Goal: Communication & Community: Participate in discussion

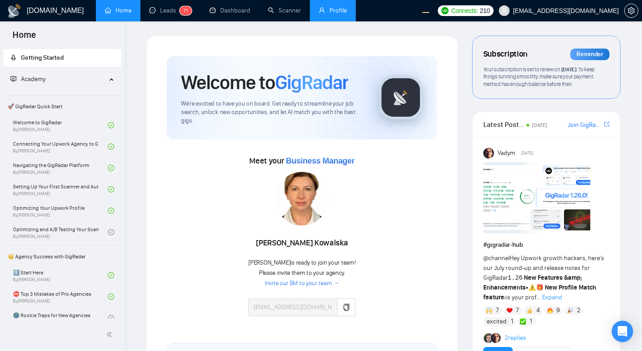
click at [340, 14] on link "Profile" at bounding box center [333, 11] width 28 height 8
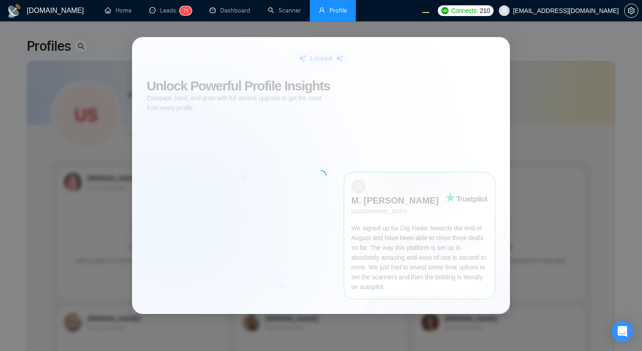
click at [576, 131] on div "Locked Unlock Powerful Profile Insights Compare, track, and grow with full acce…" at bounding box center [321, 175] width 642 height 351
click at [161, 9] on link "Leads 7 1" at bounding box center [170, 11] width 42 height 8
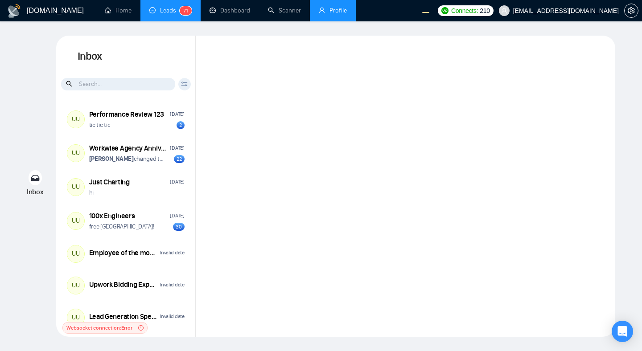
click at [270, 133] on div at bounding box center [405, 186] width 419 height 301
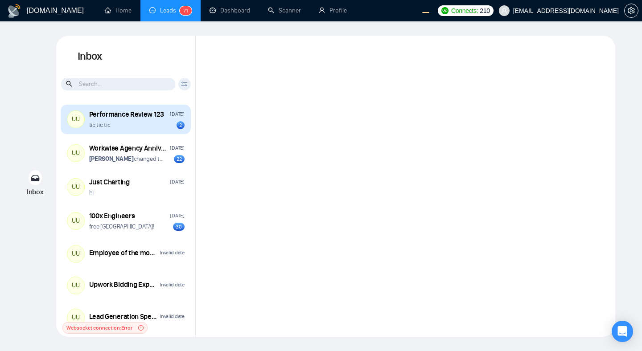
click at [152, 129] on div "UU Performance Review 123 Wednesday tic tic tic 2" at bounding box center [126, 119] width 130 height 29
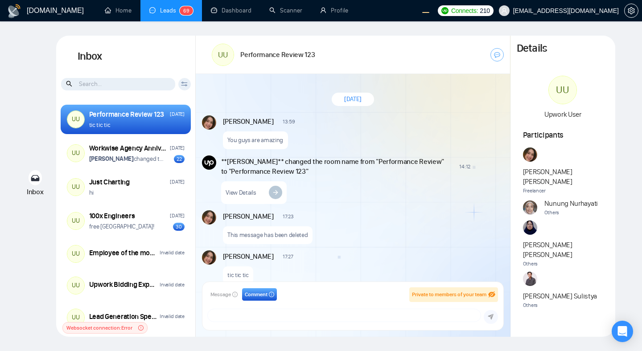
scroll to position [12, 0]
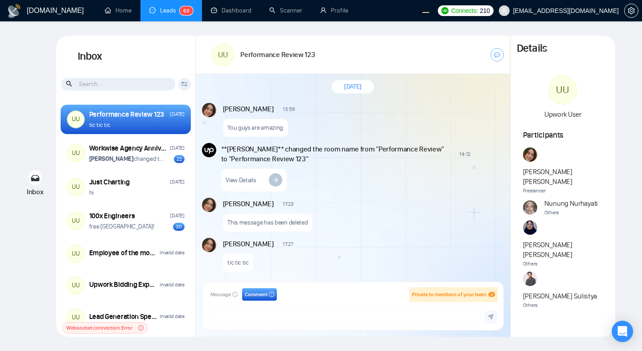
click at [384, 181] on div "View Details" at bounding box center [361, 178] width 281 height 28
click at [393, 127] on div "You guys are amazing" at bounding box center [362, 125] width 279 height 23
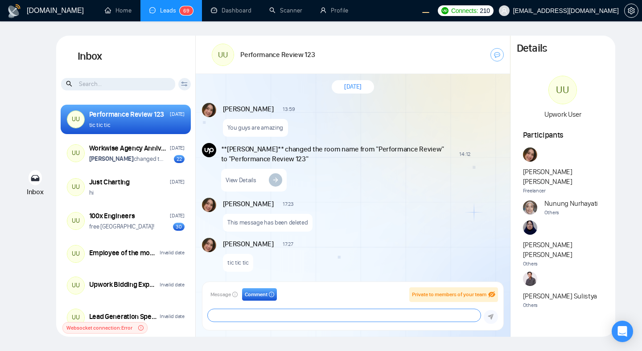
click at [254, 313] on textarea at bounding box center [344, 315] width 273 height 12
type textarea "d"
type textarea "a"
type textarea "hey"
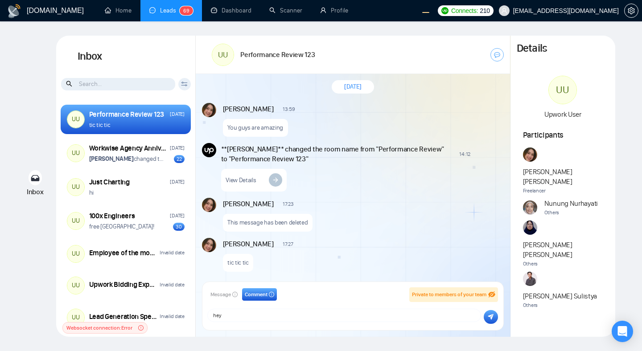
click at [490, 317] on icon "submit" at bounding box center [490, 317] width 6 height 6
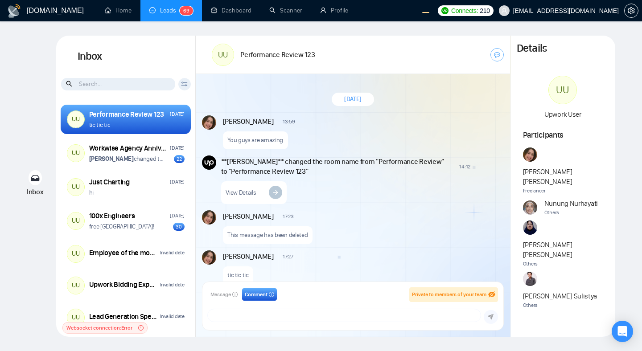
scroll to position [78, 0]
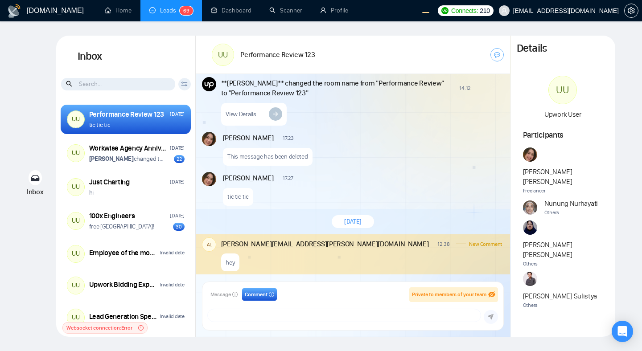
click at [265, 237] on div "alex.zolotukhin@gigradar.io 12:38" at bounding box center [335, 243] width 229 height 12
click at [234, 198] on p "tic tic tic" at bounding box center [237, 196] width 21 height 8
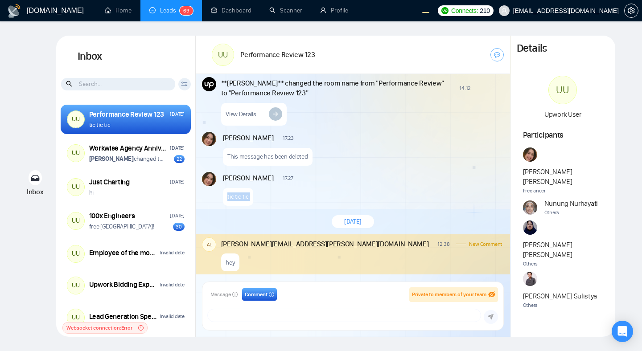
click at [234, 198] on p "tic tic tic" at bounding box center [237, 196] width 21 height 8
click at [241, 155] on p "This message has been deleted" at bounding box center [267, 156] width 80 height 8
click at [286, 117] on link "View Details" at bounding box center [253, 114] width 65 height 23
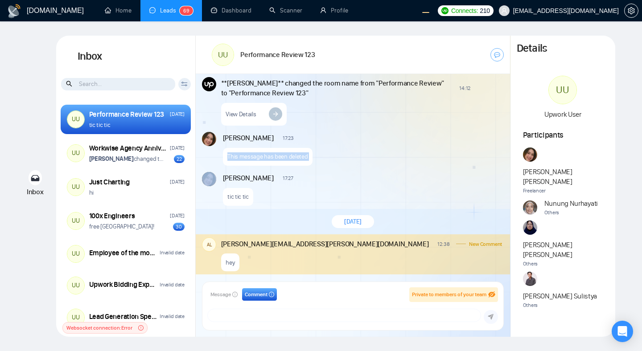
click at [423, 114] on div "View Details" at bounding box center [361, 112] width 281 height 28
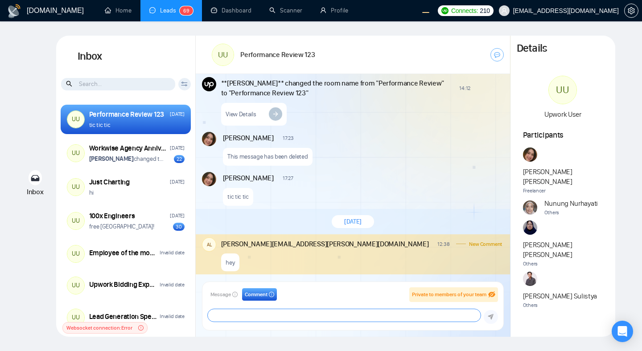
click at [286, 316] on textarea at bounding box center [344, 315] width 273 height 12
type textarea "good mornin"
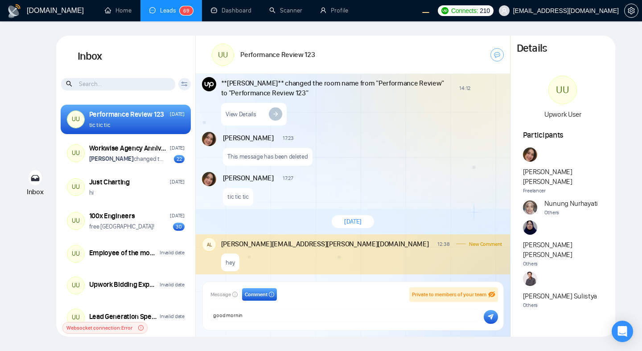
click at [492, 320] on icon "submit" at bounding box center [490, 317] width 6 height 6
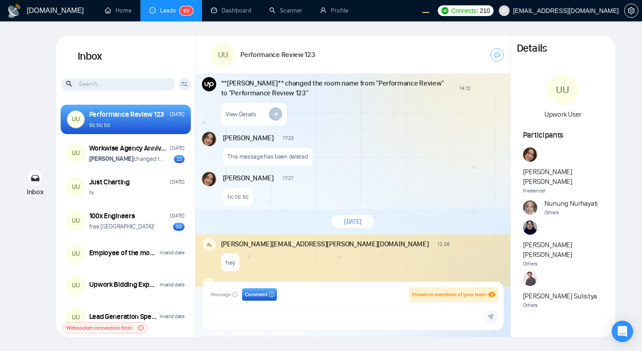
scroll to position [119, 0]
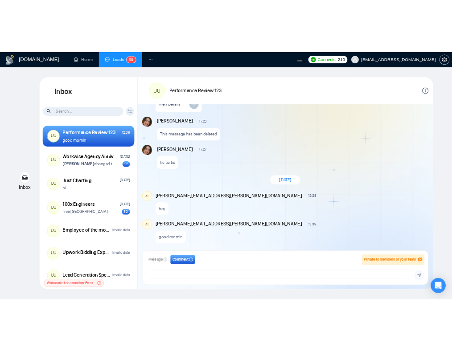
scroll to position [119, 0]
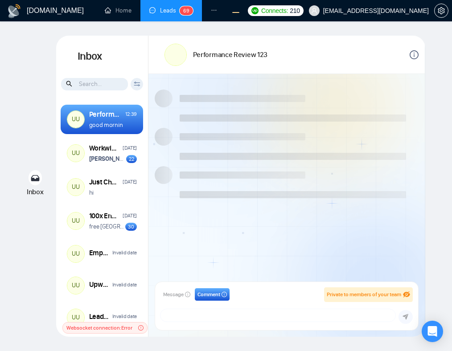
scroll to position [119, 0]
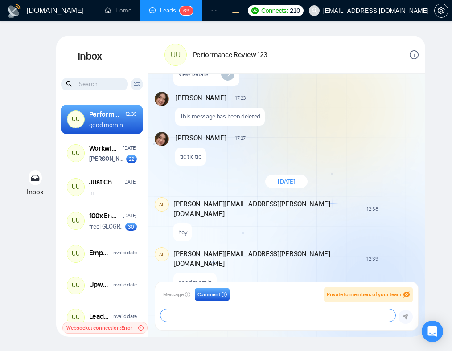
click at [290, 315] on textarea at bounding box center [277, 315] width 235 height 12
type textarea "hi"
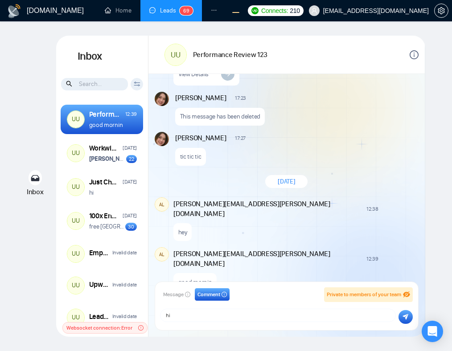
click at [400, 319] on button "submit" at bounding box center [405, 317] width 14 height 14
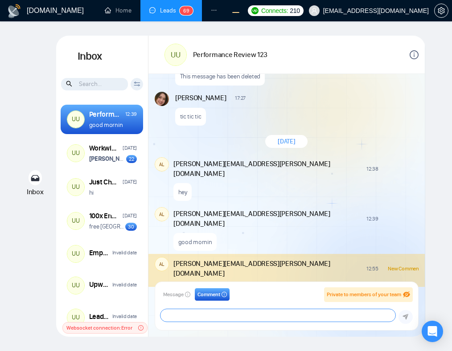
click at [291, 314] on textarea at bounding box center [277, 315] width 235 height 12
type textarea "wow"
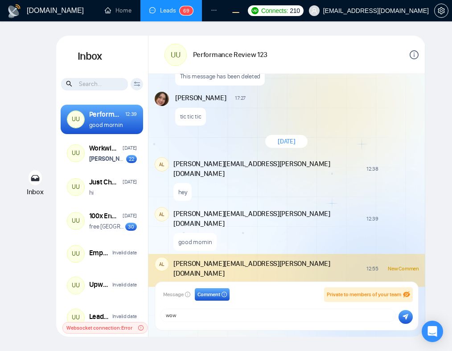
click at [403, 319] on icon "submit" at bounding box center [405, 317] width 6 height 6
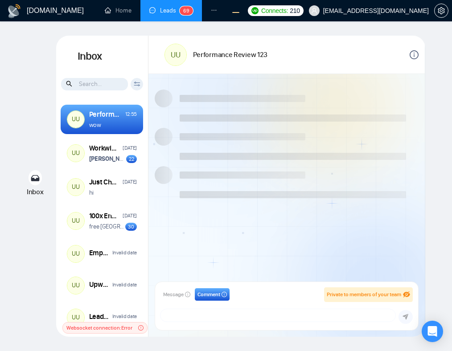
scroll to position [199, 0]
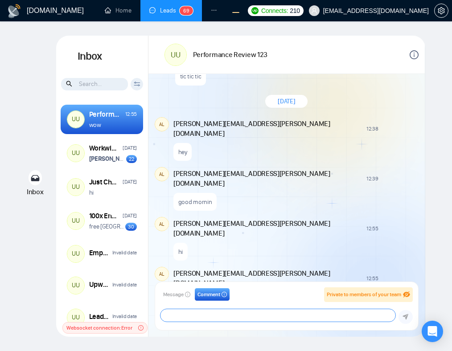
click at [251, 316] on textarea at bounding box center [277, 315] width 235 height 12
type textarea "so cool"
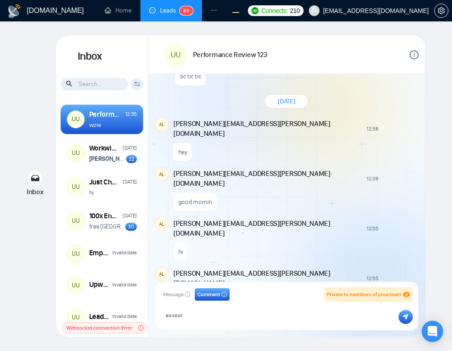
click at [405, 317] on icon "submit" at bounding box center [405, 317] width 6 height 6
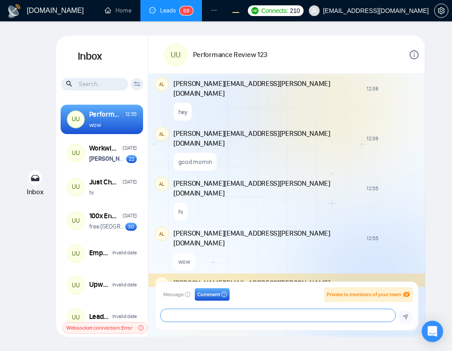
click at [298, 315] on textarea at bounding box center [277, 315] width 235 height 12
type textarea "amazing"
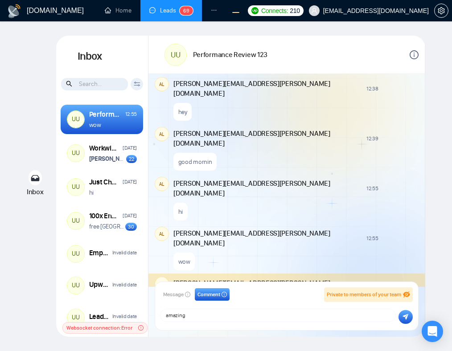
click at [405, 317] on icon "submit" at bounding box center [406, 317] width 6 height 6
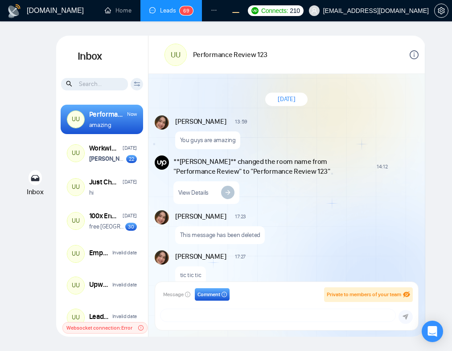
scroll to position [279, 0]
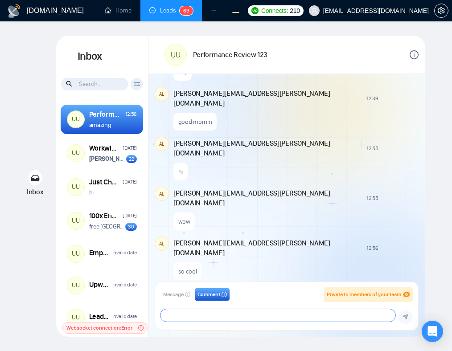
click at [294, 311] on textarea at bounding box center [277, 315] width 235 height 12
type textarea "really cool feature"
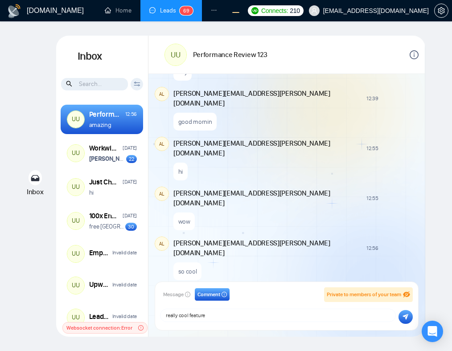
click at [407, 315] on icon "submit" at bounding box center [406, 317] width 6 height 6
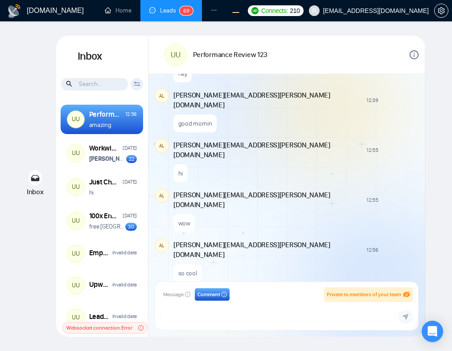
scroll to position [319, 0]
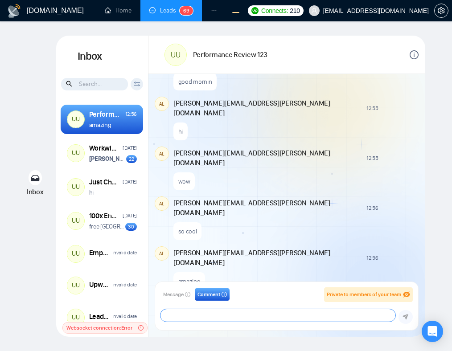
click at [299, 316] on textarea at bounding box center [277, 315] width 235 height 12
type textarea "the dev must be exceptionally skilled"
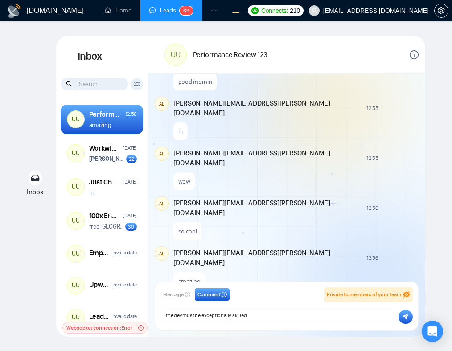
click at [400, 318] on button "submit" at bounding box center [405, 317] width 14 height 14
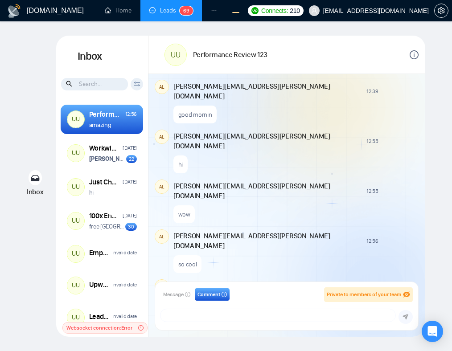
scroll to position [279, 0]
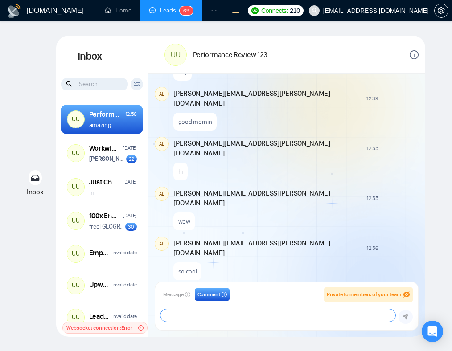
click at [223, 314] on textarea at bounding box center [277, 315] width 235 height 12
type textarea "of course"
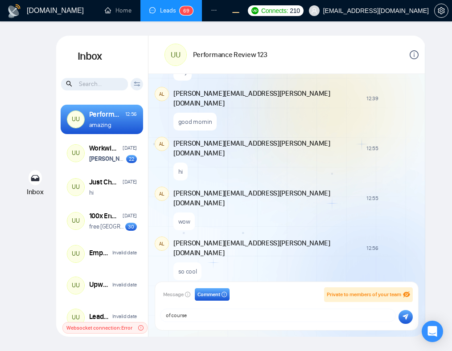
click at [403, 312] on button "submit" at bounding box center [405, 317] width 14 height 14
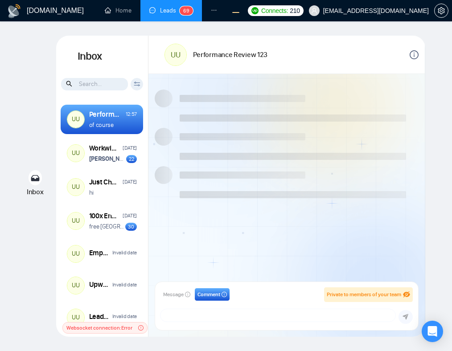
scroll to position [399, 0]
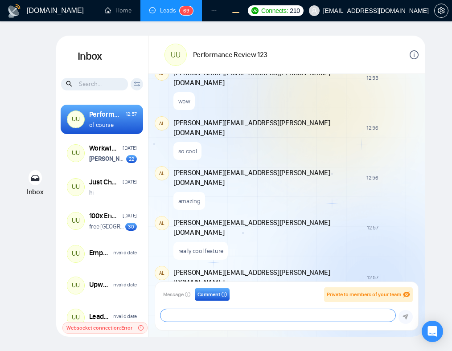
click at [246, 322] on textarea at bounding box center [277, 315] width 235 height 12
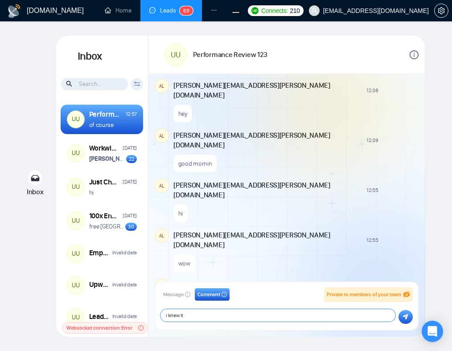
scroll to position [150, 0]
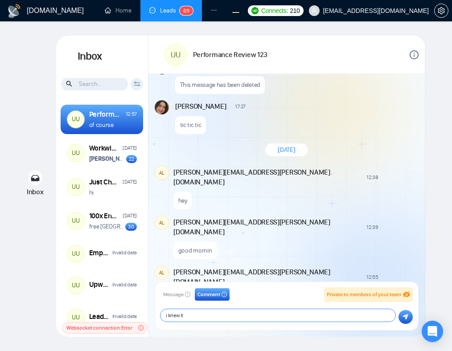
type textarea "i knew it"
click at [409, 318] on button "submit" at bounding box center [405, 317] width 14 height 14
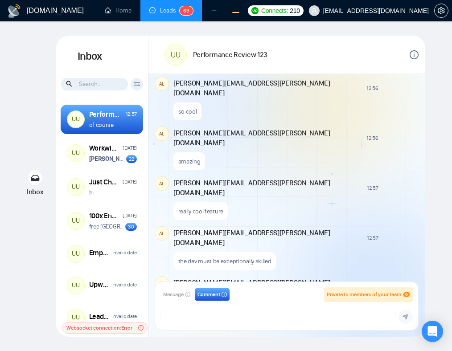
scroll to position [439, 0]
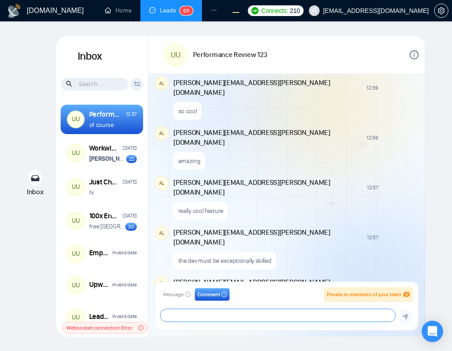
click at [280, 319] on textarea at bounding box center [277, 315] width 235 height 12
type textarea "really really cool feature"
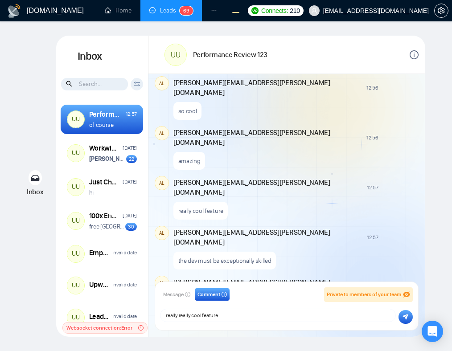
click at [405, 319] on icon "submit" at bounding box center [405, 317] width 6 height 6
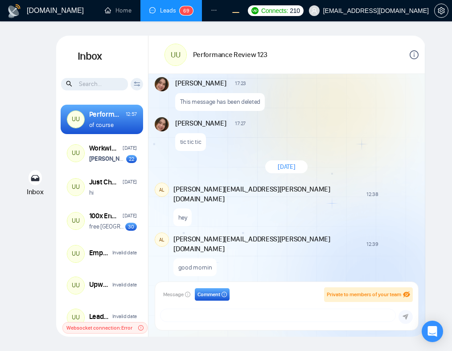
scroll to position [60, 0]
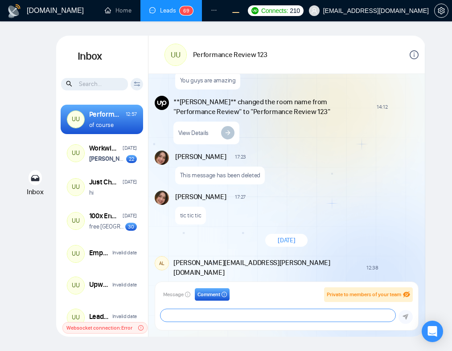
click at [223, 311] on textarea at bounding box center [277, 315] width 235 height 12
type textarea "crazy"
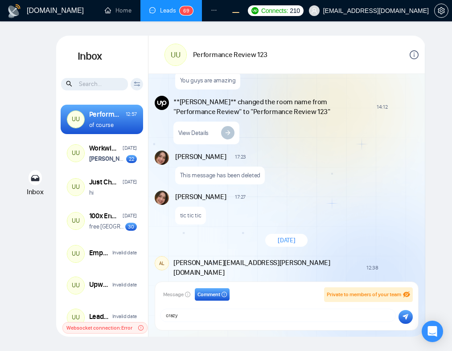
click at [404, 314] on icon "submit" at bounding box center [405, 317] width 6 height 6
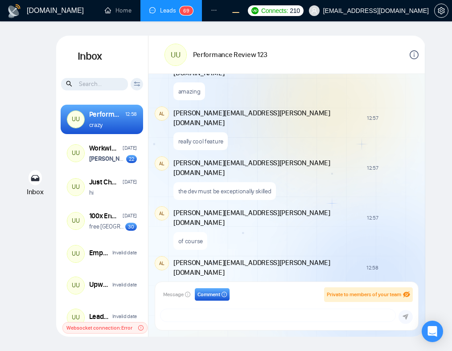
scroll to position [520, 0]
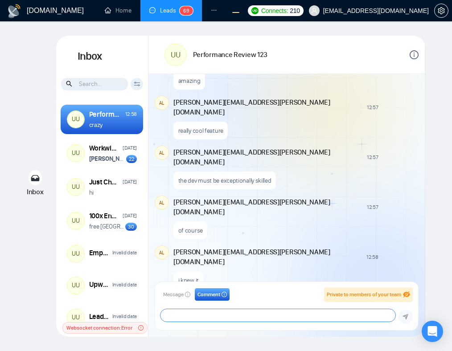
click at [203, 315] on textarea at bounding box center [277, 315] width 235 height 12
type textarea "super awesome"
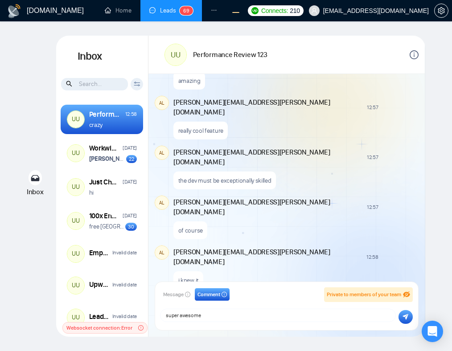
click at [408, 318] on button "submit" at bounding box center [405, 317] width 14 height 14
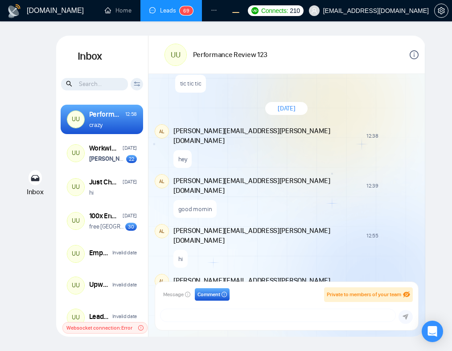
scroll to position [144, 0]
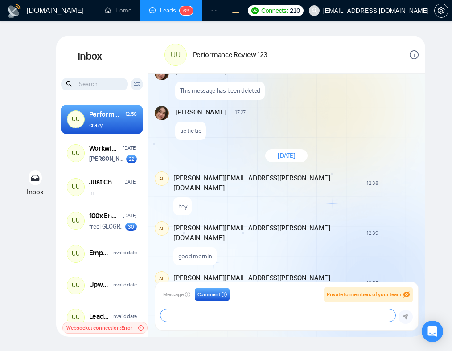
click at [320, 313] on textarea at bounding box center [277, 315] width 235 height 12
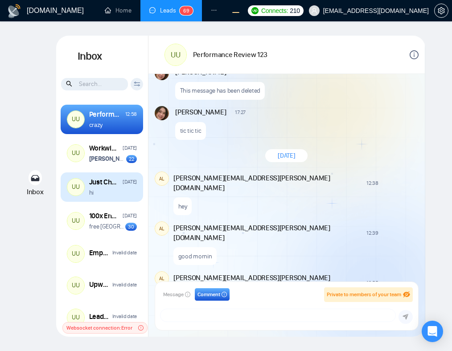
click at [120, 193] on div "hi" at bounding box center [113, 192] width 48 height 8
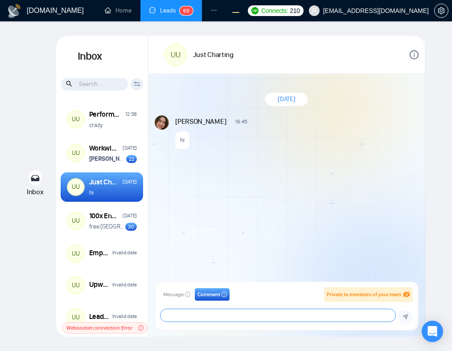
click at [262, 311] on textarea at bounding box center [277, 315] width 235 height 12
type textarea "this feature is nuts"
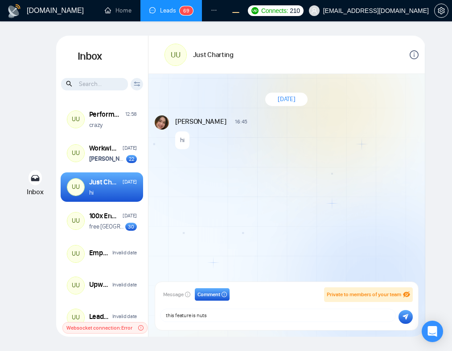
click at [407, 319] on icon "submit" at bounding box center [405, 317] width 6 height 6
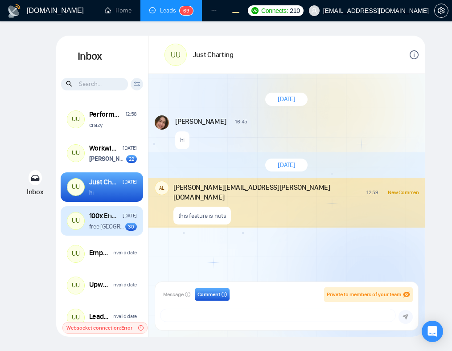
click at [109, 229] on p "free [GEOGRAPHIC_DATA]!" at bounding box center [107, 226] width 37 height 8
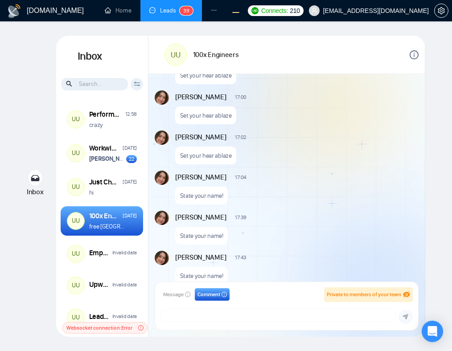
scroll to position [665, 0]
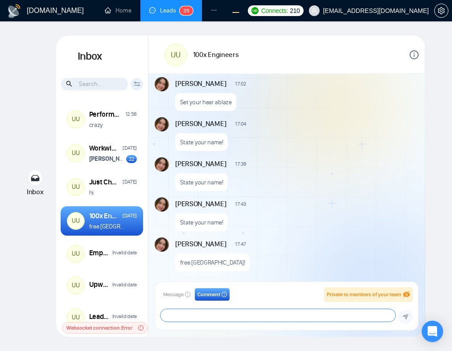
click at [238, 315] on textarea at bounding box center [277, 315] width 235 height 12
type textarea "free indonesia from DPR!"
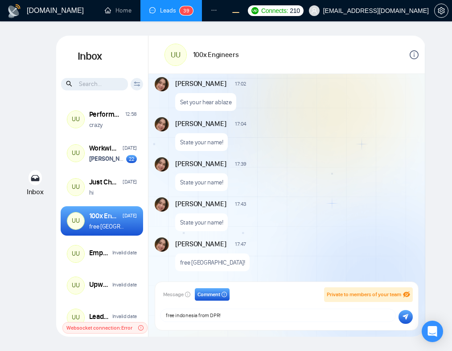
click at [408, 315] on icon "submit" at bounding box center [406, 317] width 6 height 6
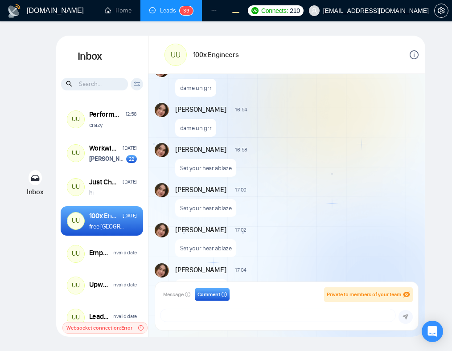
scroll to position [348, 0]
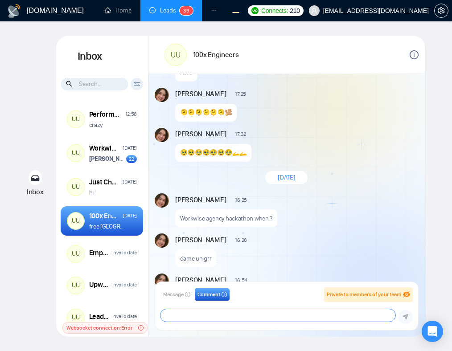
click at [281, 319] on textarea at bounding box center [277, 315] width 235 height 12
type textarea "free indonesia!!! 🇮🇩"
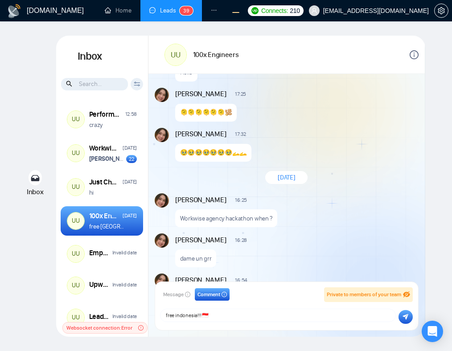
click at [409, 320] on button "submit" at bounding box center [405, 317] width 14 height 14
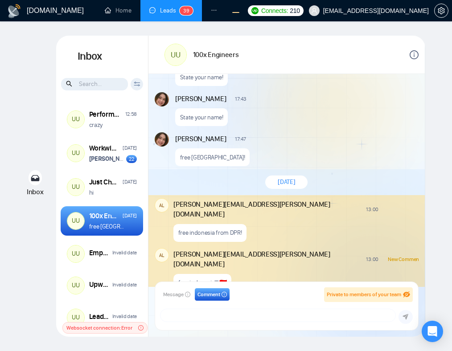
scroll to position [771, 0]
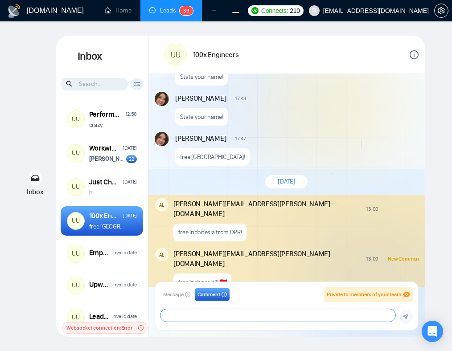
click at [286, 319] on textarea at bounding box center [277, 315] width 235 height 12
type textarea "free indonesia from DPR"
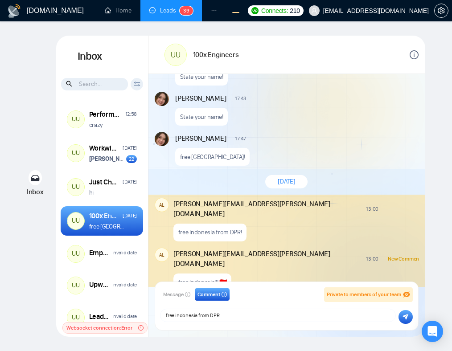
click at [409, 317] on button "submit" at bounding box center [405, 317] width 14 height 14
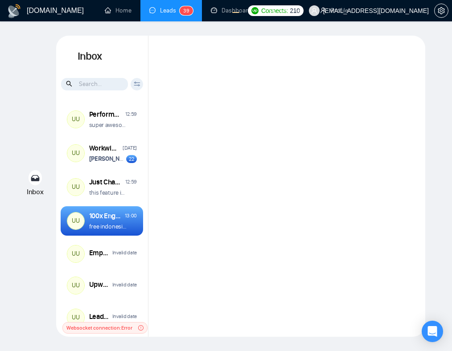
scroll to position [691, 0]
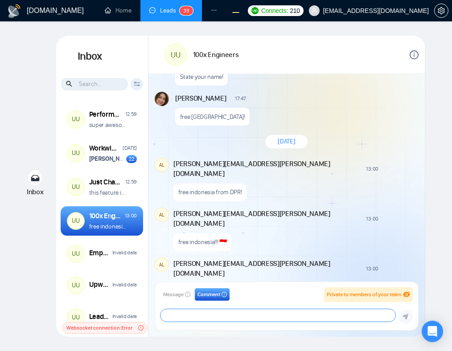
click at [220, 312] on textarea at bounding box center [277, 315] width 235 height 12
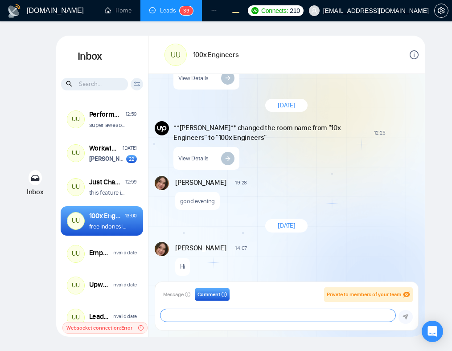
scroll to position [450, 0]
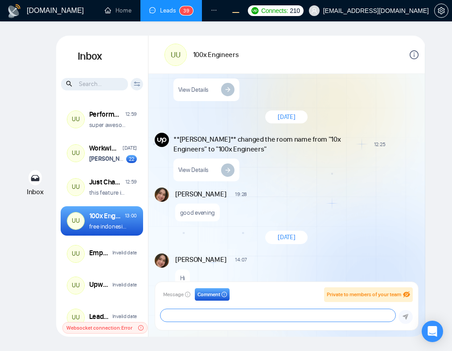
click at [241, 319] on textarea at bounding box center [277, 315] width 235 height 12
type textarea "really cool feature"
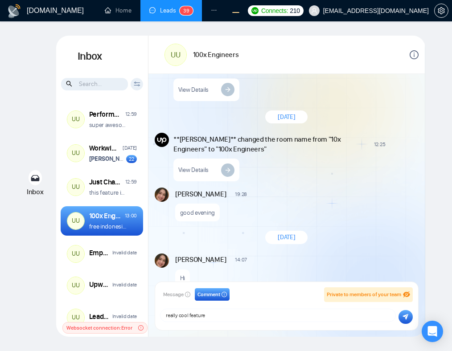
click at [405, 316] on icon "submit" at bounding box center [406, 317] width 6 height 6
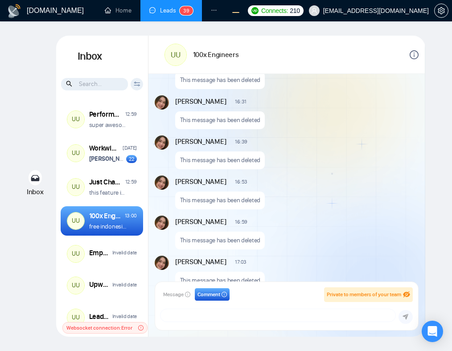
scroll to position [689, 0]
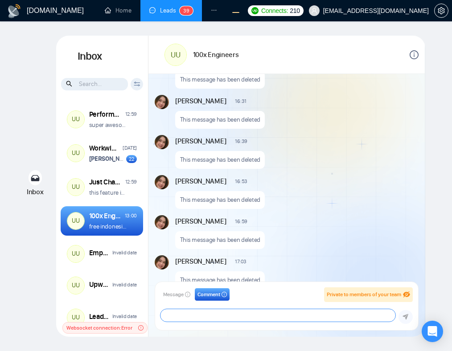
click at [311, 314] on textarea at bounding box center [277, 315] width 235 height 12
type textarea "really really cool feature"
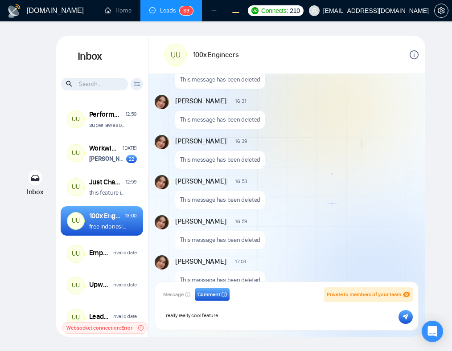
click at [407, 319] on icon "submit" at bounding box center [405, 317] width 6 height 6
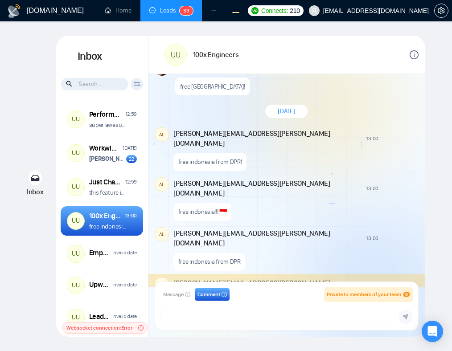
scroll to position [1520, 0]
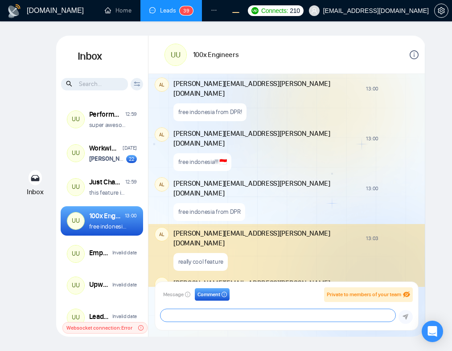
click at [214, 317] on textarea at bounding box center [277, 315] width 235 height 12
type textarea "awesome"
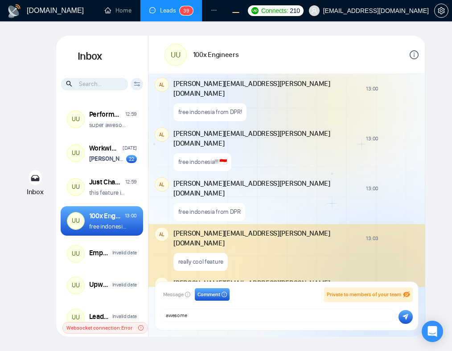
click at [405, 317] on icon "submit" at bounding box center [405, 317] width 6 height 6
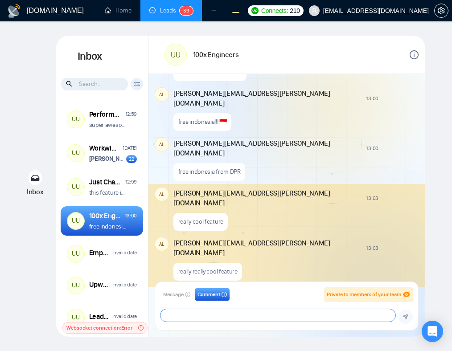
click at [264, 311] on textarea at bounding box center [277, 315] width 235 height 12
type textarea "wow"
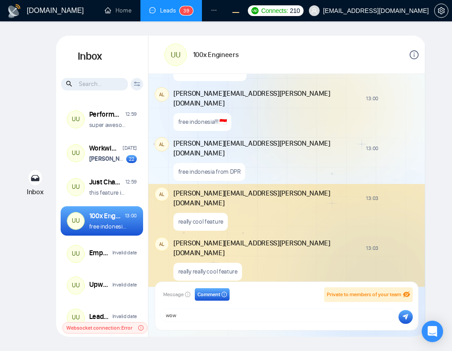
click at [407, 323] on button "submit" at bounding box center [405, 317] width 14 height 14
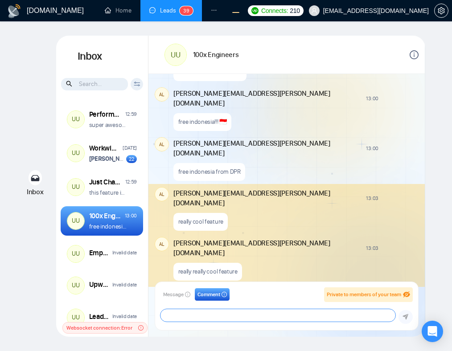
click at [300, 317] on textarea at bounding box center [277, 315] width 235 height 12
type textarea "wow"
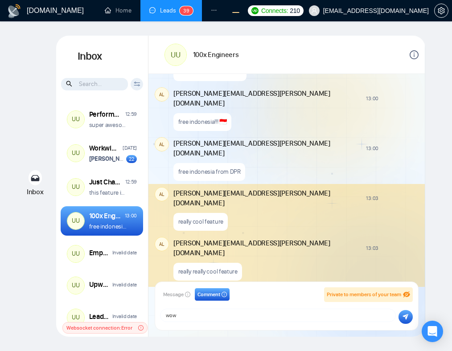
click at [406, 317] on icon "submit" at bounding box center [406, 317] width 6 height 6
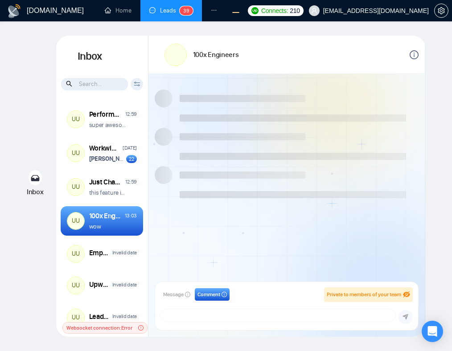
scroll to position [691, 0]
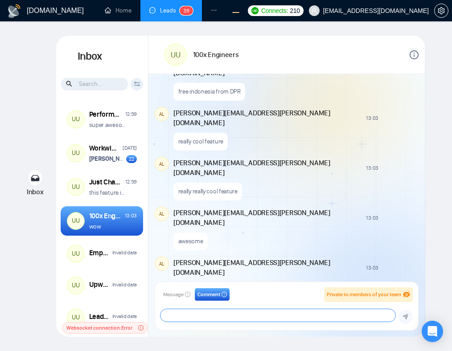
click at [228, 318] on textarea at bounding box center [277, 315] width 235 height 12
type textarea "wooooow"
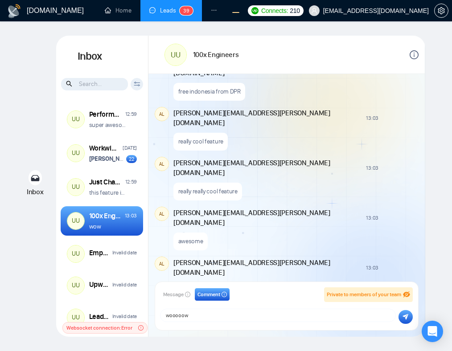
click at [406, 317] on icon "submit" at bounding box center [406, 317] width 6 height 6
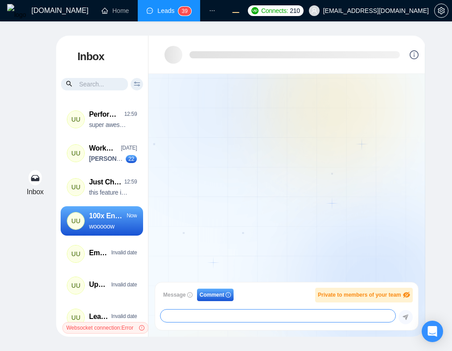
click at [241, 315] on textarea at bounding box center [277, 316] width 235 height 12
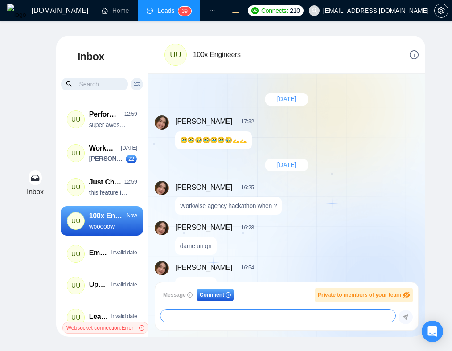
scroll to position [691, 0]
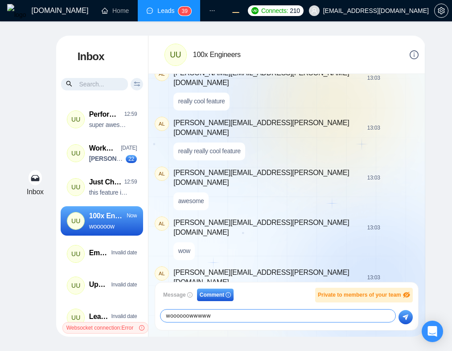
type textarea "woooooowwwww"
click at [400, 320] on button "submit" at bounding box center [405, 317] width 14 height 14
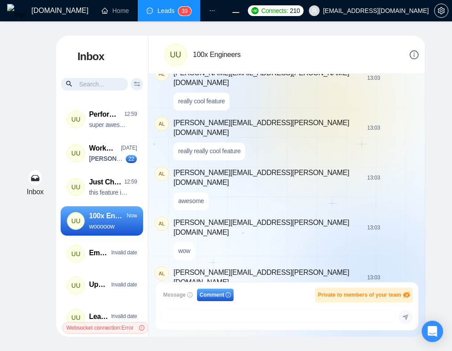
scroll to position [731, 0]
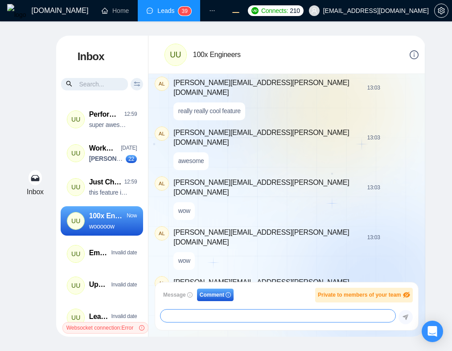
click at [245, 320] on textarea at bounding box center [277, 316] width 235 height 12
paste textarea "aweeesomeee"
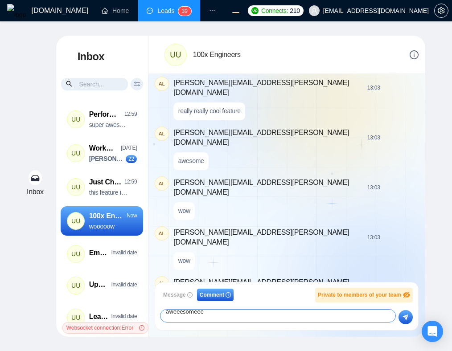
paste textarea "aweeesomeee"
type textarea "aweeesomeee aweeesomeee aweeesomeee aweeesomeee aweeesomeee"
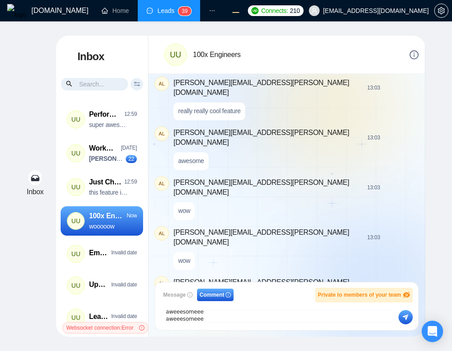
click at [408, 318] on icon "submit" at bounding box center [405, 317] width 6 height 6
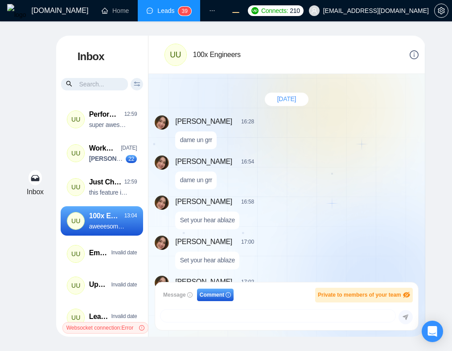
scroll to position [665, 0]
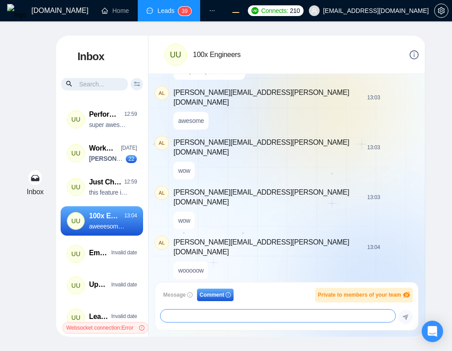
click at [271, 316] on textarea at bounding box center [277, 316] width 235 height 12
type textarea "this room is useless"
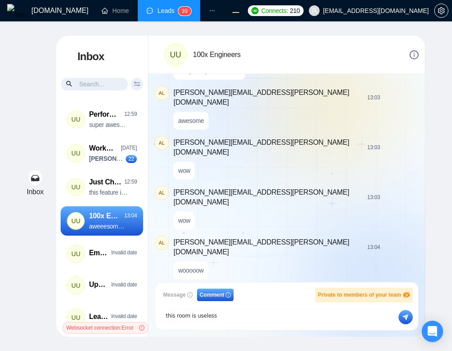
click at [403, 316] on icon "submit" at bounding box center [405, 317] width 6 height 6
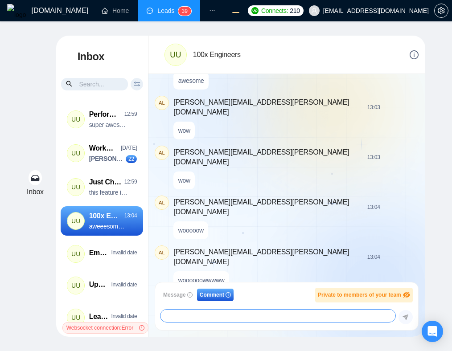
click at [331, 318] on textarea at bounding box center [277, 316] width 235 height 12
type textarea "idk"
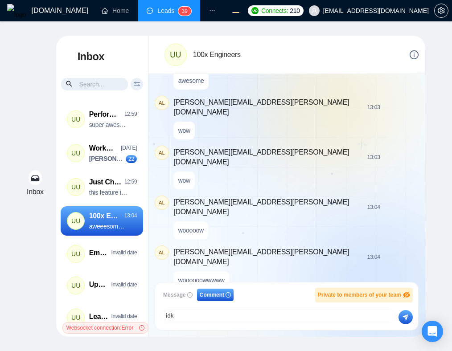
click at [406, 319] on icon "submit" at bounding box center [406, 318] width 6 height 6
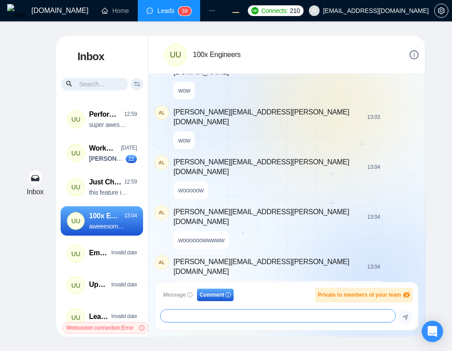
click at [284, 319] on textarea at bounding box center [277, 316] width 235 height 12
type textarea "hehehe"
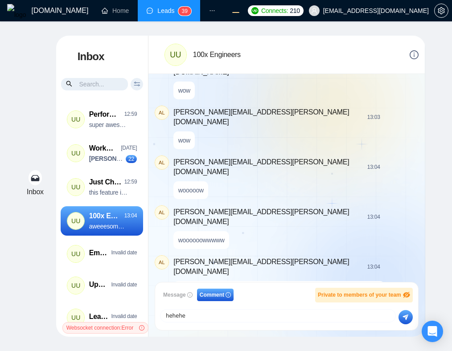
click at [402, 320] on button "submit" at bounding box center [405, 317] width 14 height 14
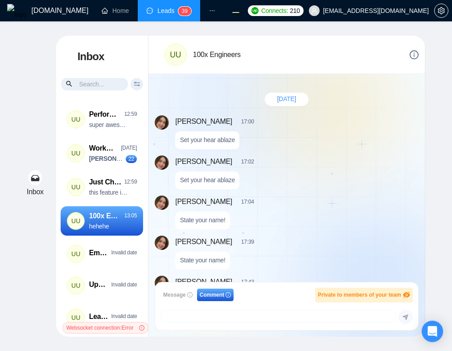
scroll to position [665, 0]
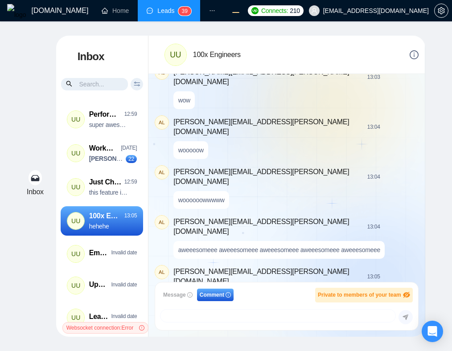
click at [200, 296] on p "this room is useless" at bounding box center [204, 300] width 52 height 8
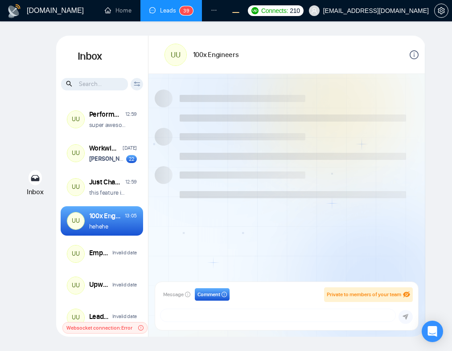
scroll to position [665, 0]
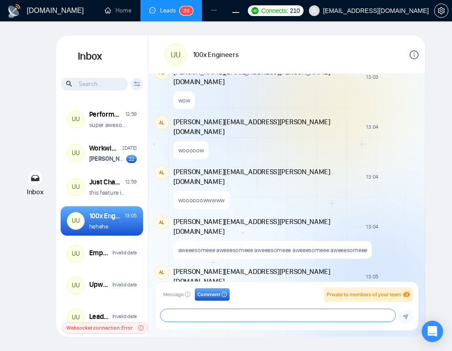
click at [211, 313] on textarea at bounding box center [277, 315] width 235 height 12
type textarea "hehehe"
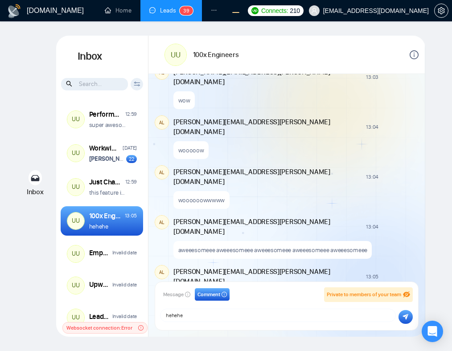
click at [404, 317] on icon "submit" at bounding box center [406, 317] width 6 height 6
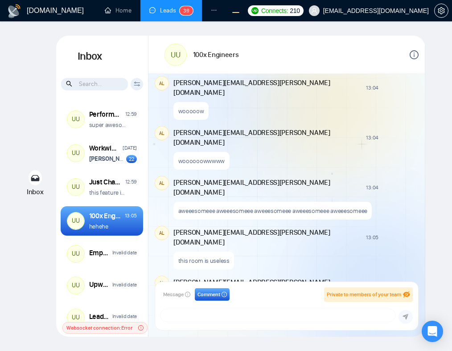
scroll to position [705, 0]
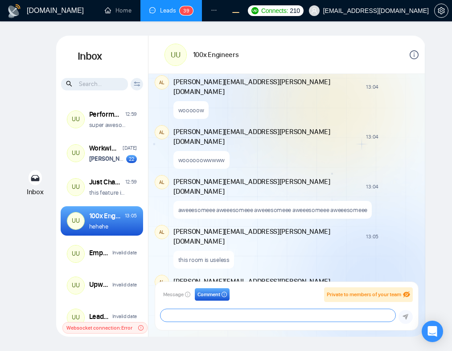
click at [196, 317] on textarea at bounding box center [277, 315] width 235 height 12
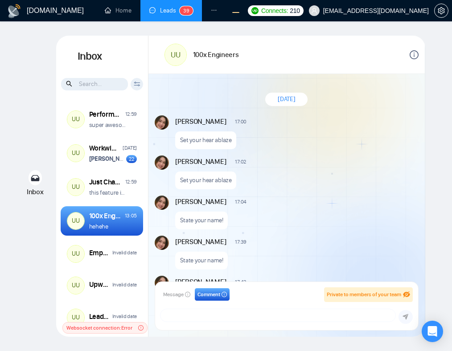
scroll to position [665, 0]
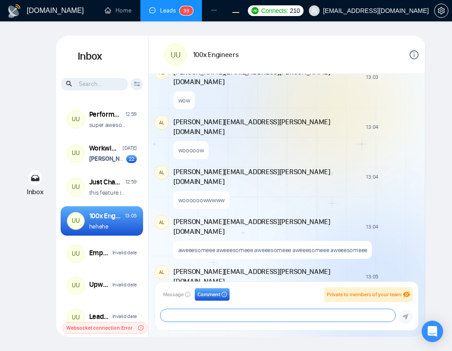
click at [200, 317] on textarea at bounding box center [277, 315] width 235 height 12
type textarea "hehehe, error yach"
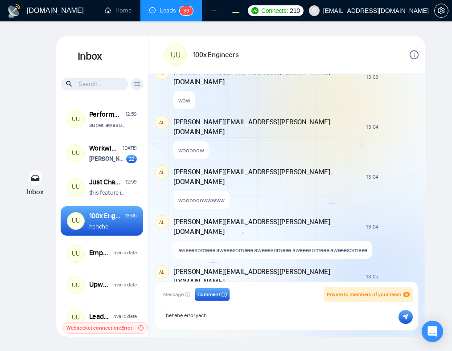
click at [405, 315] on icon "submit" at bounding box center [406, 317] width 6 height 6
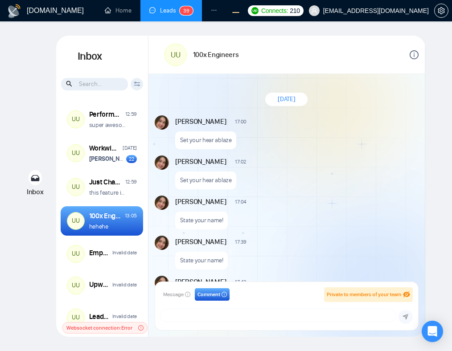
scroll to position [665, 0]
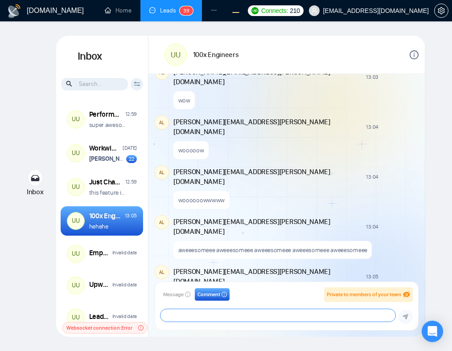
click at [214, 314] on textarea at bounding box center [277, 315] width 235 height 12
type textarea "hehehe, error yach"
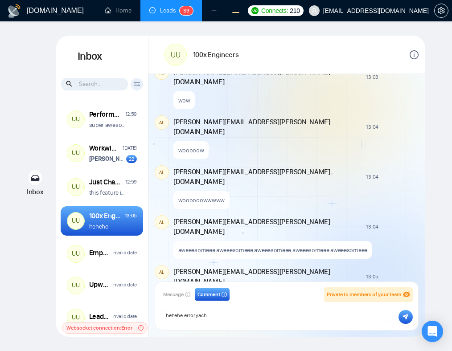
click at [406, 313] on button "submit" at bounding box center [405, 317] width 14 height 14
click at [416, 53] on icon "info-circle" at bounding box center [413, 54] width 9 height 9
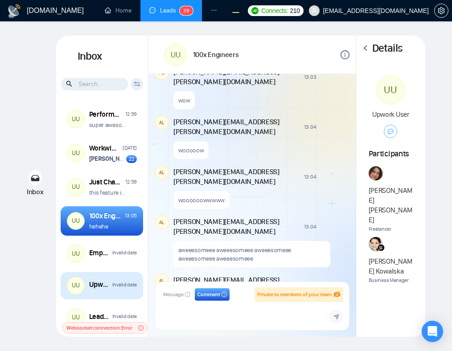
scroll to position [39, 0]
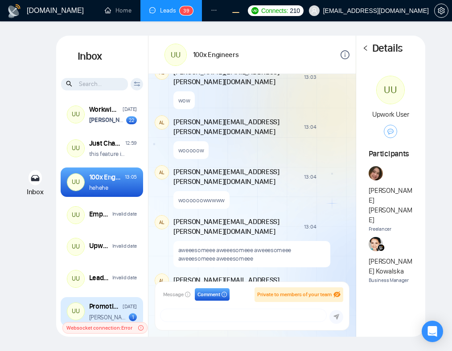
click at [106, 311] on div "Promotion Rounds Wednesday Andrian Marsella archived the room 1" at bounding box center [113, 312] width 48 height 20
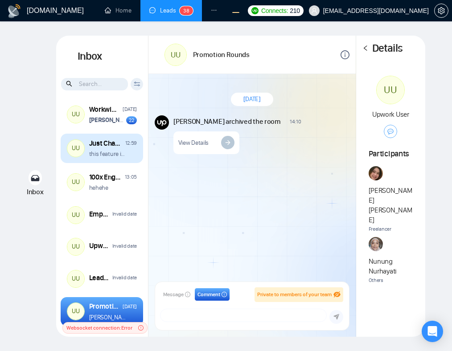
click at [117, 154] on p "this feature is nuts" at bounding box center [108, 154] width 38 height 8
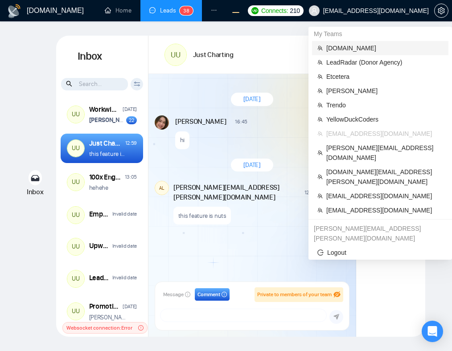
click at [352, 51] on span "[DOMAIN_NAME]" at bounding box center [384, 48] width 117 height 10
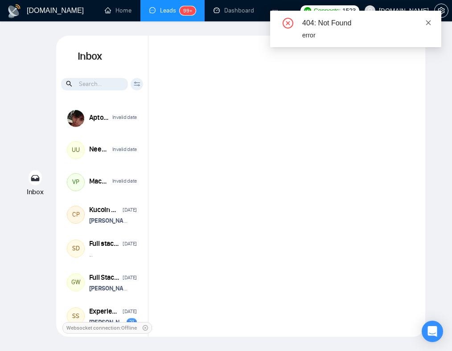
click at [430, 23] on icon "close" at bounding box center [428, 23] width 6 height 6
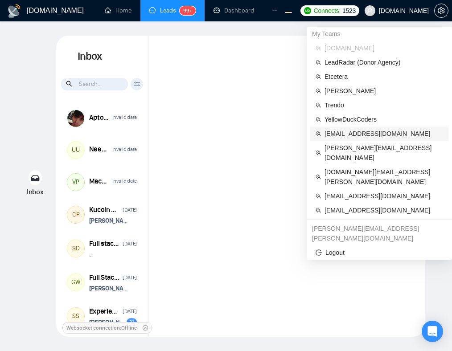
click at [353, 130] on span "[EMAIL_ADDRESS][DOMAIN_NAME]" at bounding box center [383, 134] width 119 height 10
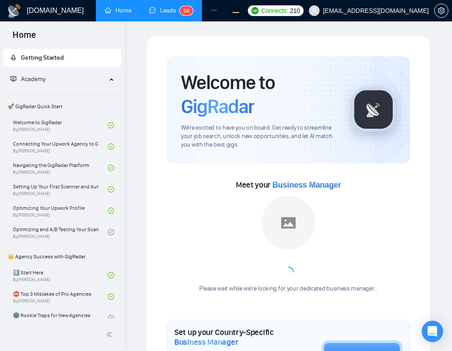
click at [158, 9] on link "Leads 3 8" at bounding box center [171, 11] width 44 height 8
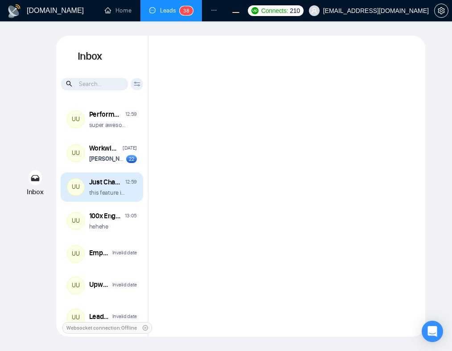
click at [113, 190] on p "this feature is nuts" at bounding box center [108, 192] width 38 height 8
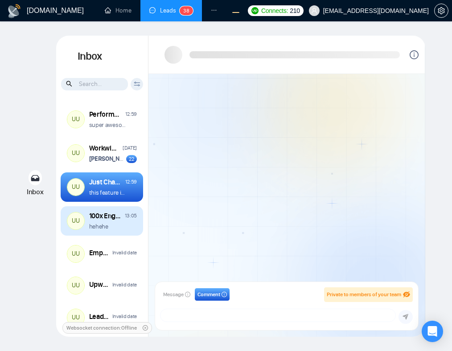
click at [108, 226] on div "hehehe" at bounding box center [113, 226] width 48 height 8
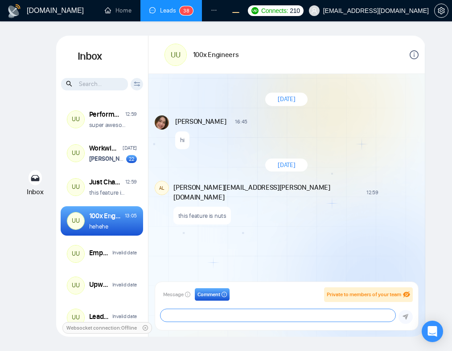
click at [272, 321] on textarea at bounding box center [277, 315] width 235 height 12
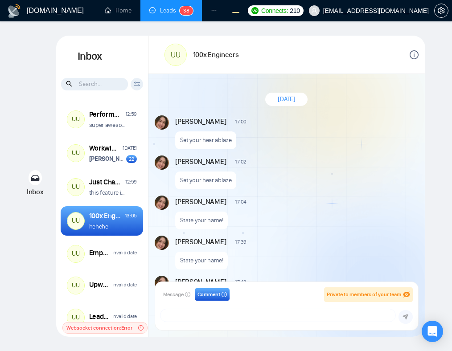
scroll to position [665, 0]
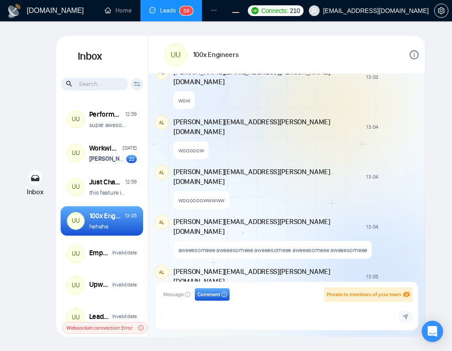
click at [385, 322] on div "New Comment" at bounding box center [401, 325] width 32 height 7
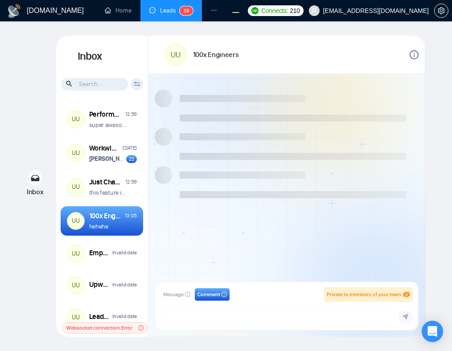
scroll to position [665, 0]
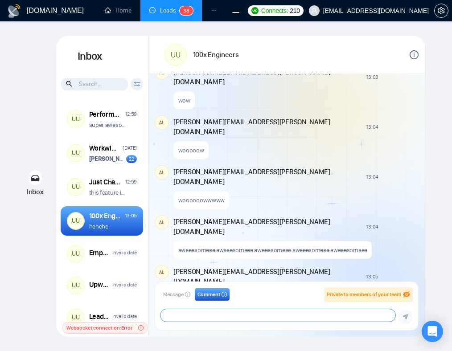
click at [250, 314] on textarea at bounding box center [277, 315] width 235 height 12
type textarea "hehehe, error yach"
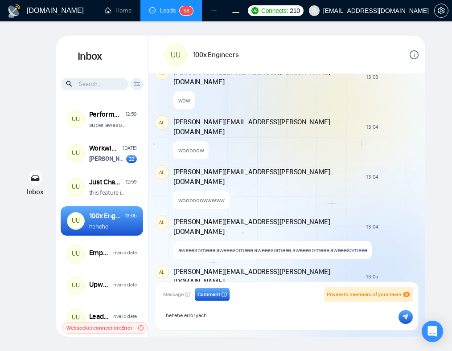
click at [402, 320] on button "submit" at bounding box center [405, 317] width 14 height 14
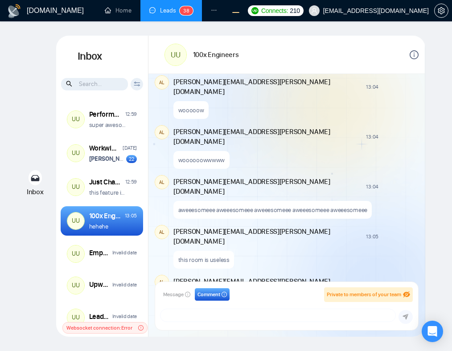
type textarea "hehehe, error yach"
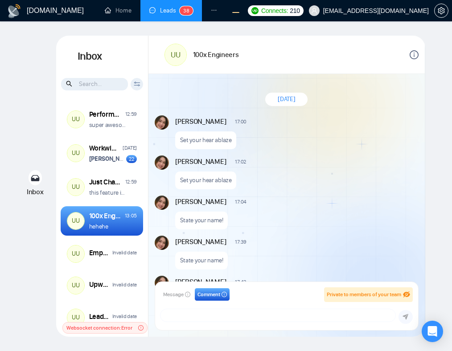
scroll to position [665, 0]
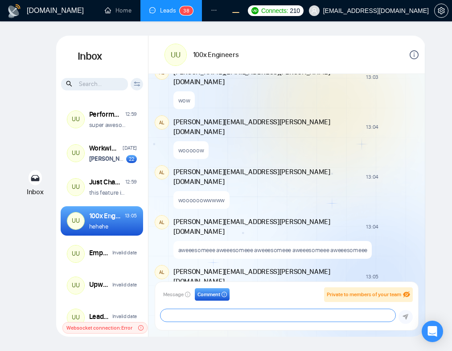
click at [226, 318] on textarea at bounding box center [277, 315] width 235 height 12
type textarea "hehehe"
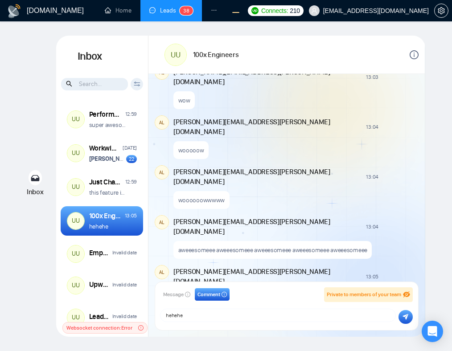
click at [401, 318] on button "submit" at bounding box center [405, 317] width 14 height 14
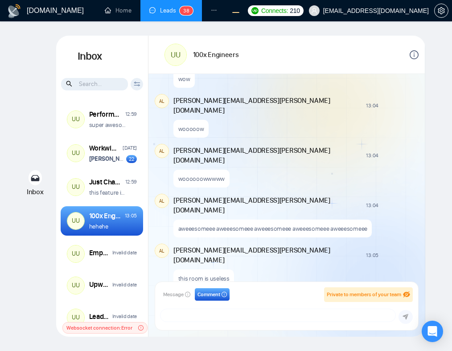
scroll to position [705, 0]
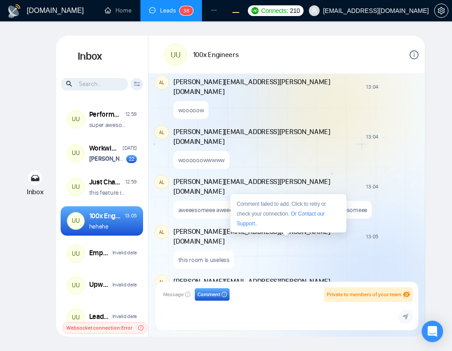
type textarea "hehehe"
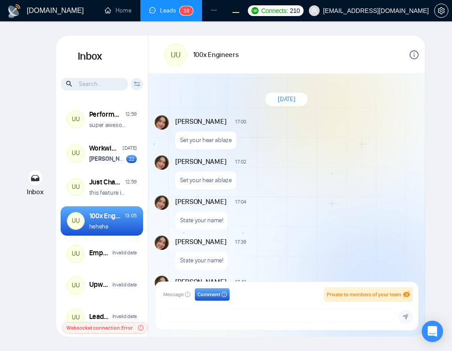
scroll to position [665, 0]
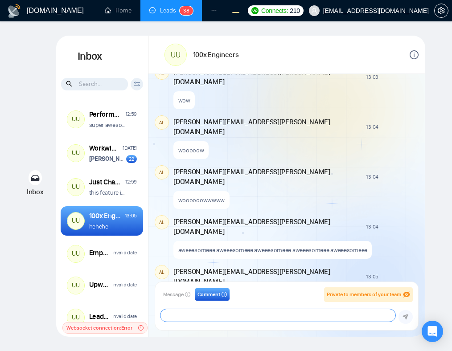
click at [245, 318] on textarea at bounding box center [277, 315] width 235 height 12
type textarea "hehehe"
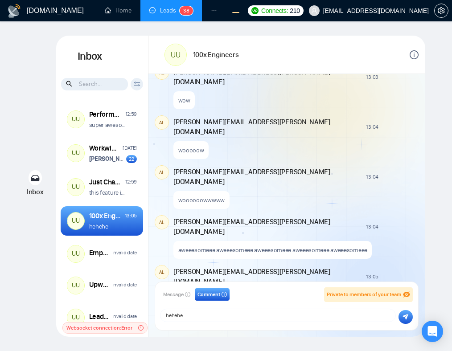
click at [408, 317] on icon "submit" at bounding box center [405, 317] width 6 height 6
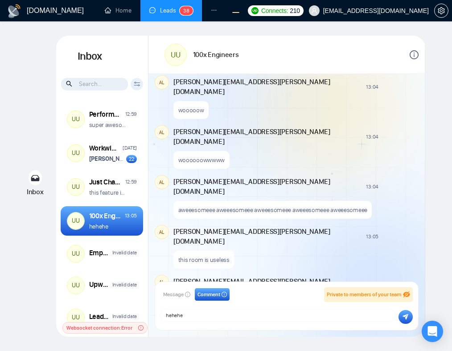
type textarea "hehehe"
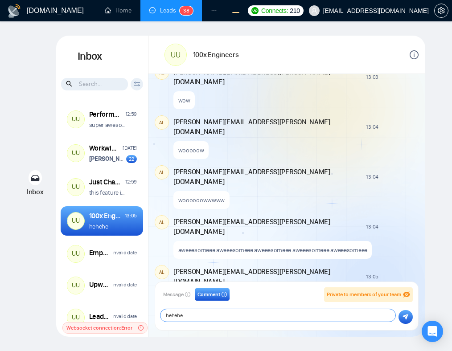
click at [244, 317] on textarea "hehehe" at bounding box center [277, 315] width 235 height 12
click at [404, 314] on icon "submit" at bounding box center [405, 317] width 6 height 6
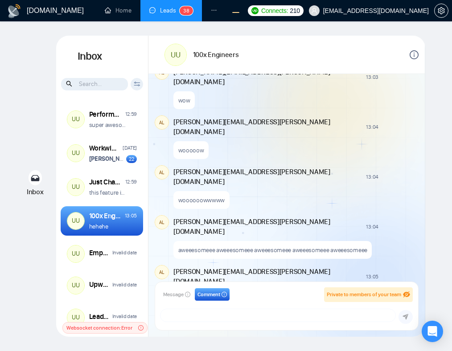
scroll to position [705, 0]
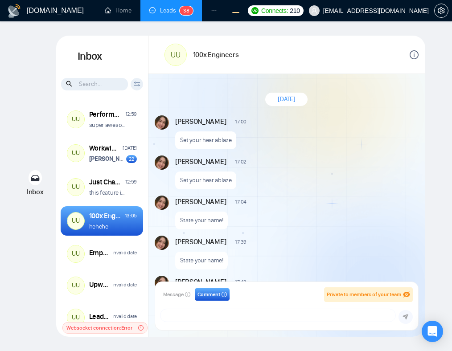
scroll to position [665, 0]
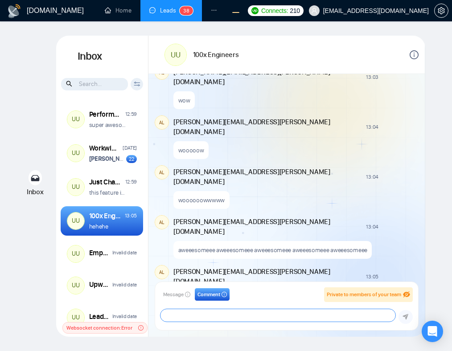
click at [227, 313] on textarea at bounding box center [277, 315] width 235 height 12
type textarea "hehehe"
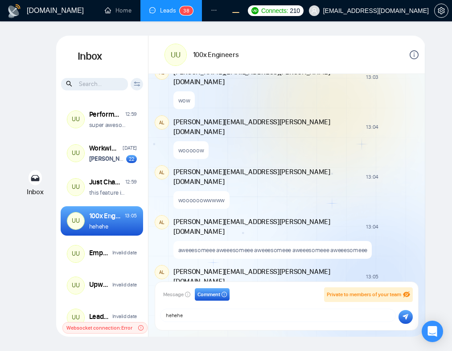
click at [401, 320] on button "submit" at bounding box center [405, 317] width 14 height 14
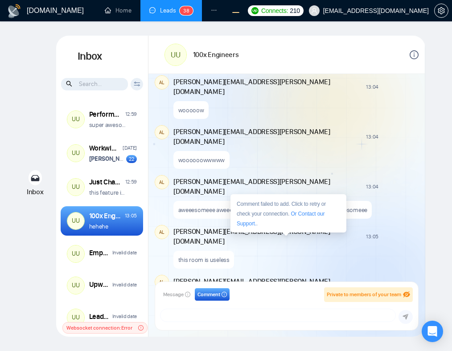
type textarea "hehehe"
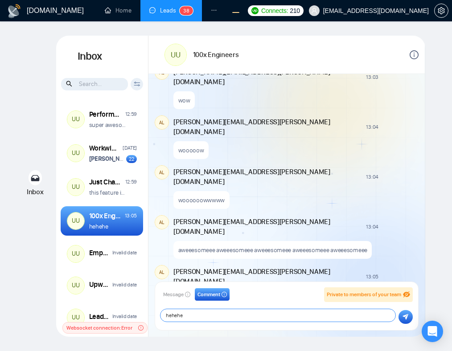
click at [290, 312] on textarea "hehehe" at bounding box center [277, 315] width 235 height 12
click at [407, 319] on icon "submit" at bounding box center [405, 317] width 6 height 6
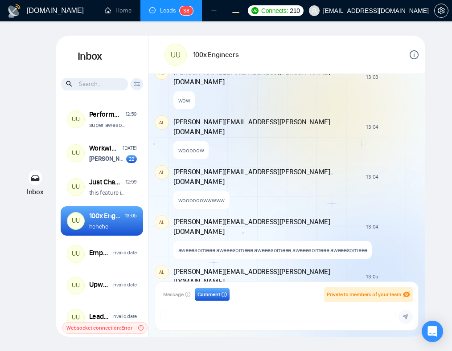
scroll to position [705, 0]
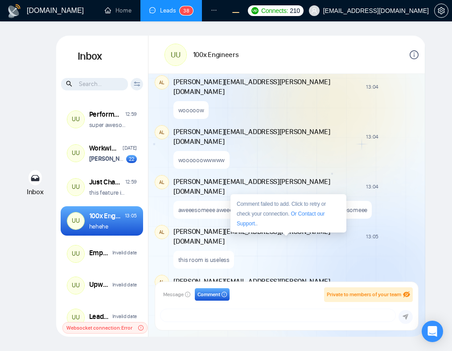
type textarea "hehehe"
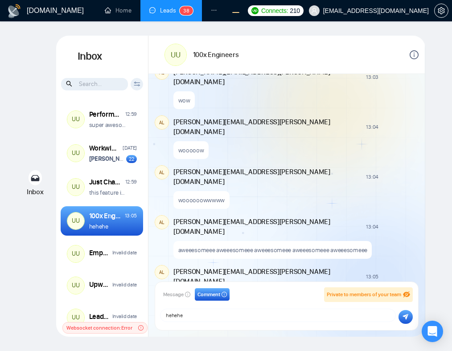
click at [406, 319] on icon "submit" at bounding box center [406, 317] width 6 height 6
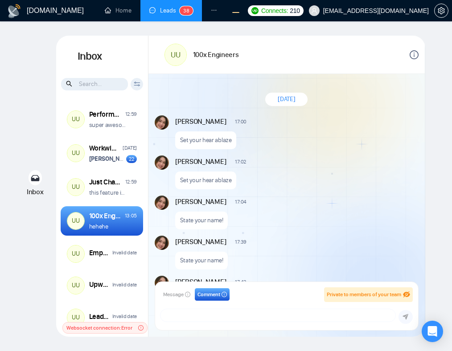
scroll to position [665, 0]
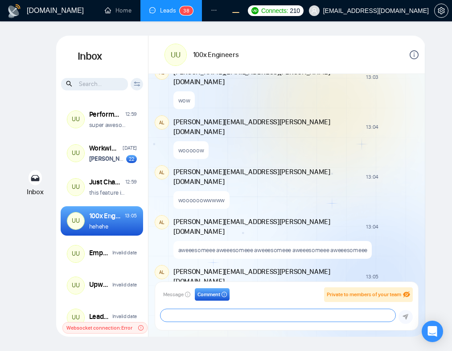
click at [241, 317] on textarea at bounding box center [277, 315] width 235 height 12
type textarea "heheh"
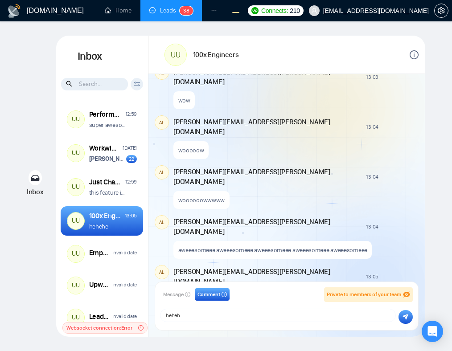
click at [405, 318] on icon "submit" at bounding box center [406, 317] width 6 height 6
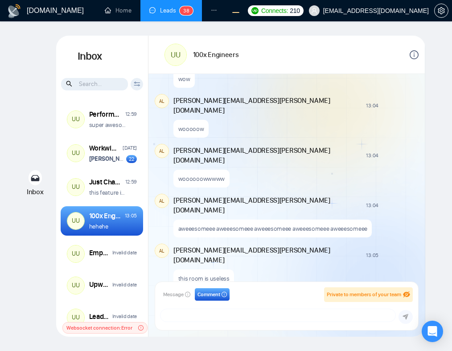
scroll to position [705, 0]
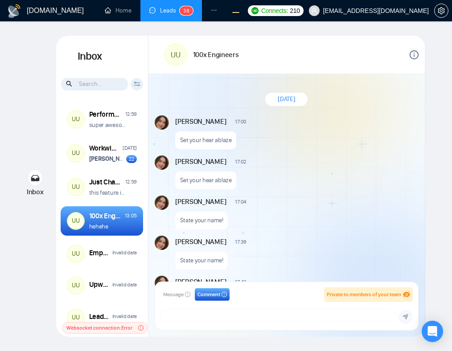
scroll to position [665, 0]
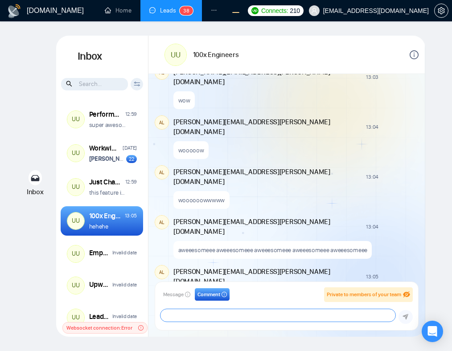
click at [227, 315] on textarea at bounding box center [277, 315] width 235 height 12
type textarea "hehehe"
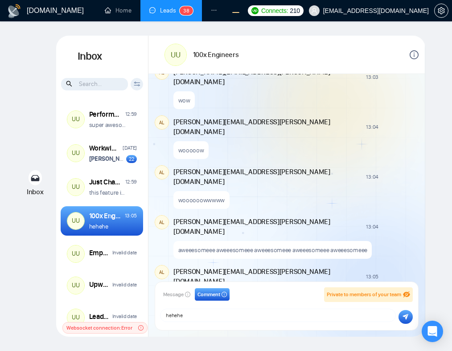
click at [401, 317] on button "submit" at bounding box center [405, 317] width 14 height 14
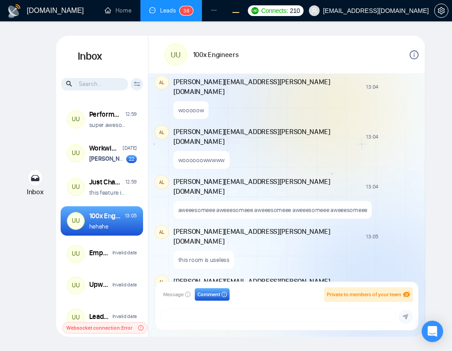
type textarea "hehehe"
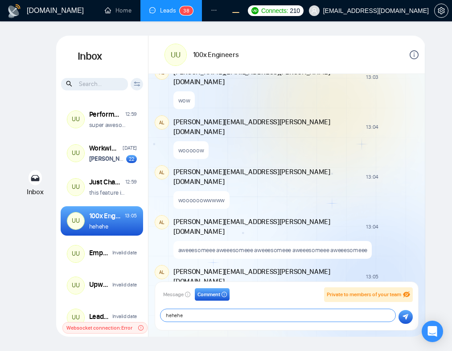
click at [245, 315] on textarea "hehehe" at bounding box center [277, 315] width 235 height 12
click at [411, 315] on button "submit" at bounding box center [405, 317] width 14 height 14
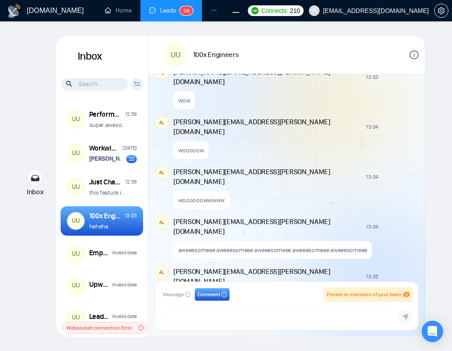
scroll to position [705, 0]
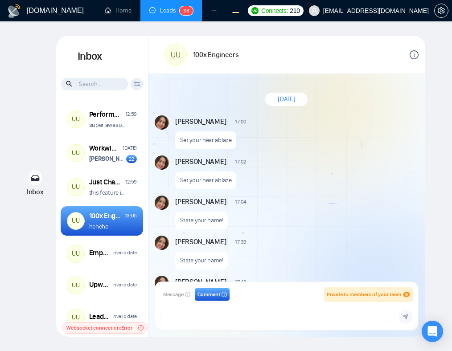
scroll to position [665, 0]
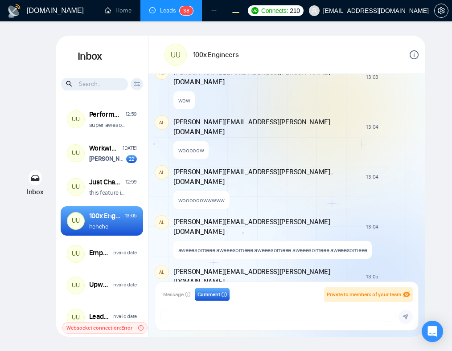
click at [230, 308] on div "Message Comment Private to members of your team salman.fatih@gigradar.io frnaml…" at bounding box center [286, 305] width 252 height 37
click at [203, 317] on textarea at bounding box center [277, 315] width 235 height 12
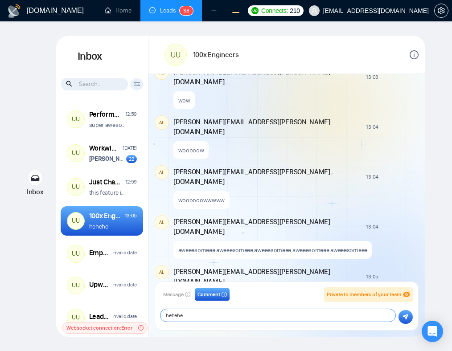
type textarea "hehehe"
click at [401, 317] on button "submit" at bounding box center [405, 317] width 14 height 14
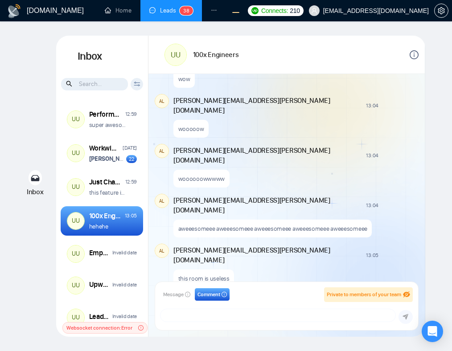
scroll to position [705, 0]
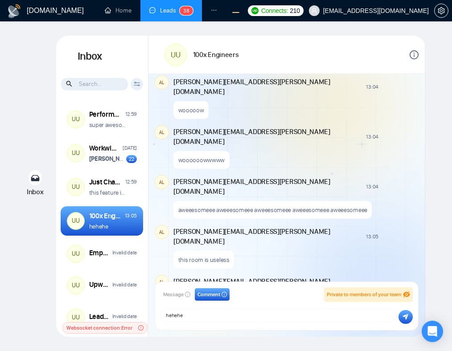
type textarea "hehehe"
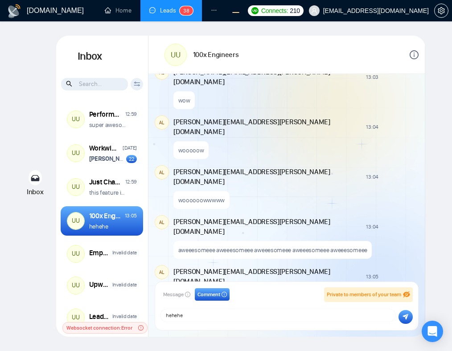
click at [404, 317] on icon "submit" at bounding box center [405, 317] width 6 height 6
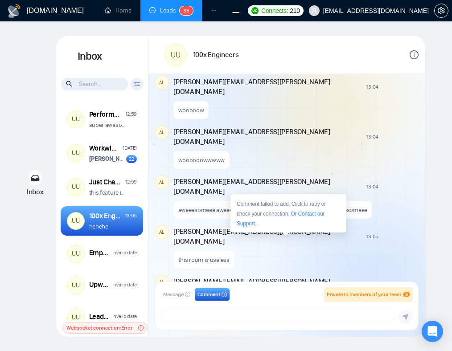
type textarea "hehehe"
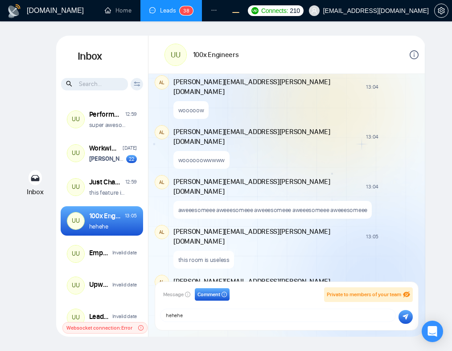
scroll to position [665, 0]
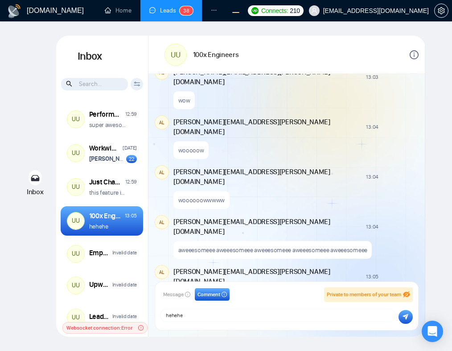
click at [408, 316] on icon "submit" at bounding box center [406, 317] width 6 height 6
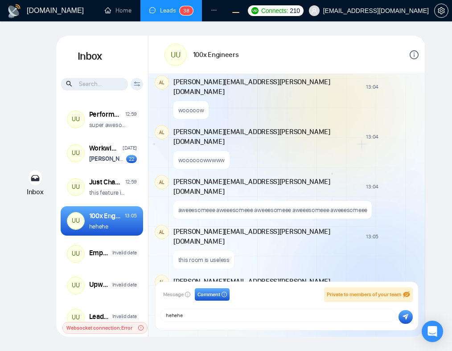
type textarea "hehehe"
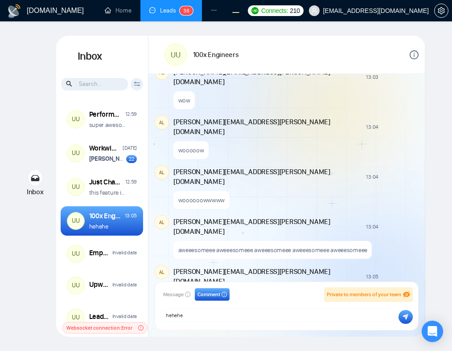
click at [405, 315] on icon "submit" at bounding box center [405, 317] width 6 height 6
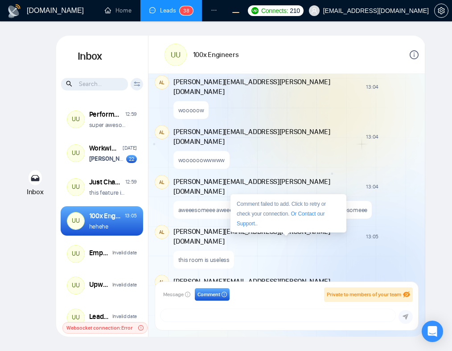
type textarea "hehehe"
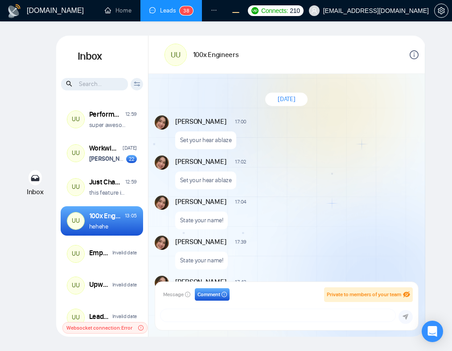
scroll to position [665, 0]
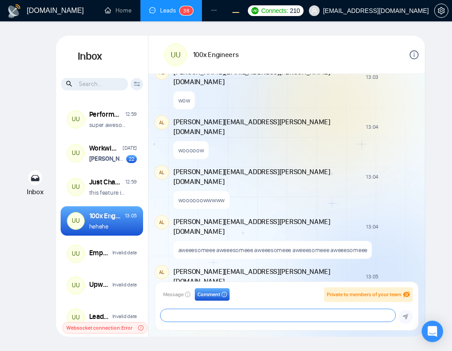
click at [256, 317] on textarea at bounding box center [277, 315] width 235 height 12
type textarea "hehehe"
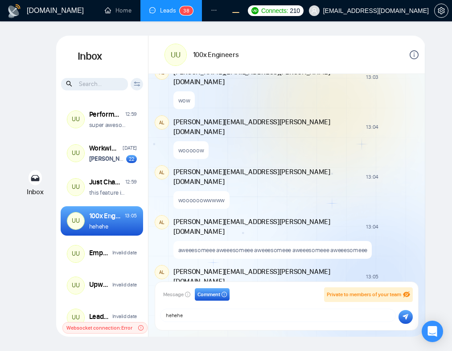
click at [406, 317] on icon "submit" at bounding box center [406, 317] width 6 height 6
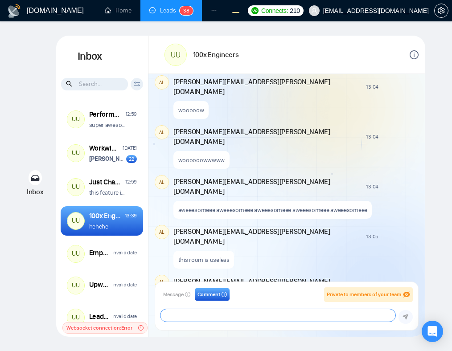
click at [184, 314] on textarea at bounding box center [277, 315] width 235 height 12
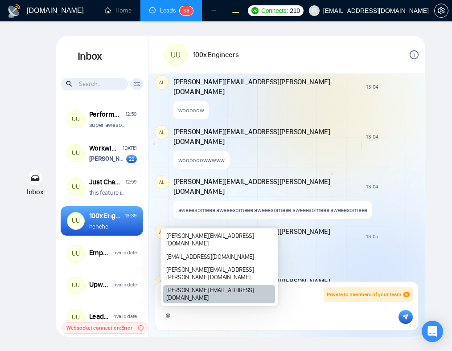
click at [224, 298] on div "[PERSON_NAME][EMAIL_ADDRESS][DOMAIN_NAME]" at bounding box center [219, 294] width 112 height 18
type textarea "@[EMAIL_ADDRESS][DOMAIN_NAME]"
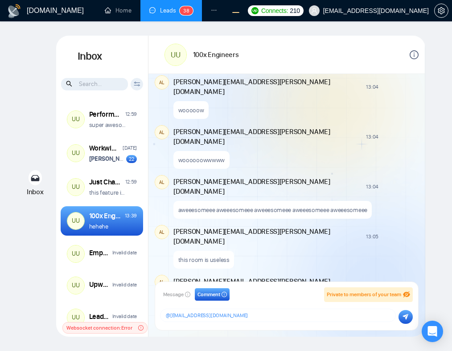
click at [408, 319] on icon "submit" at bounding box center [405, 317] width 6 height 6
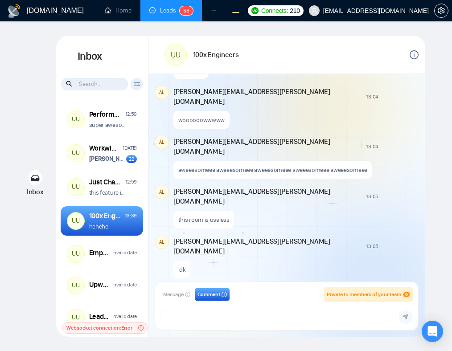
scroll to position [705, 0]
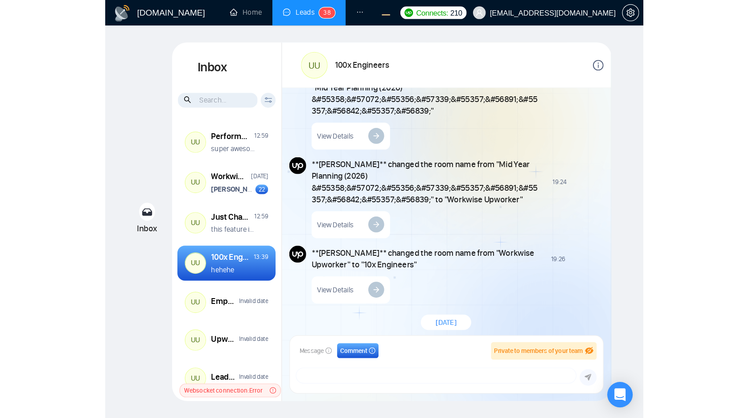
scroll to position [0, 0]
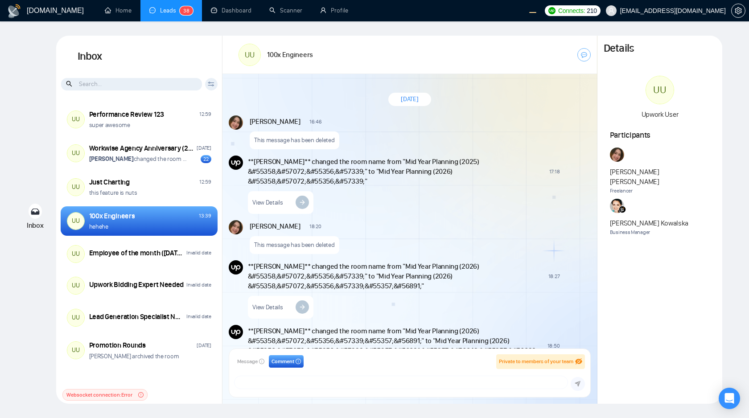
drag, startPoint x: 156, startPoint y: 393, endPoint x: 227, endPoint y: 331, distance: 93.8
click at [156, 351] on div "Websocket connection: Error" at bounding box center [139, 395] width 166 height 18
